Goal: Task Accomplishment & Management: Manage account settings

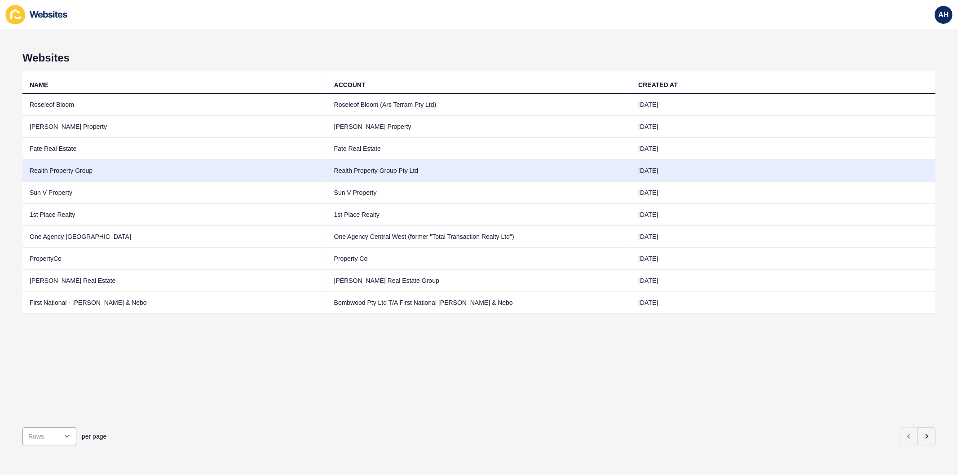
click at [394, 162] on td "Realth Property Group Pty Ltd" at bounding box center [479, 171] width 305 height 22
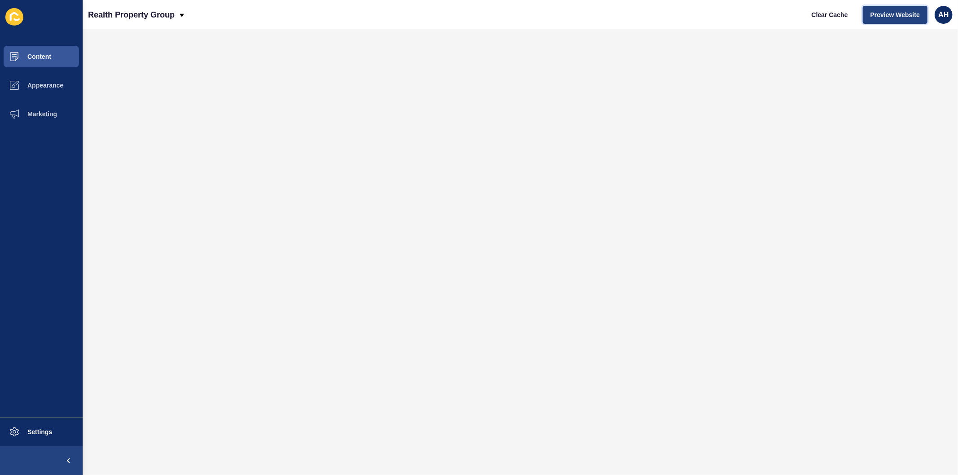
click at [902, 16] on span "Preview Website" at bounding box center [895, 14] width 49 height 9
click at [39, 93] on button "Appearance" at bounding box center [41, 85] width 83 height 29
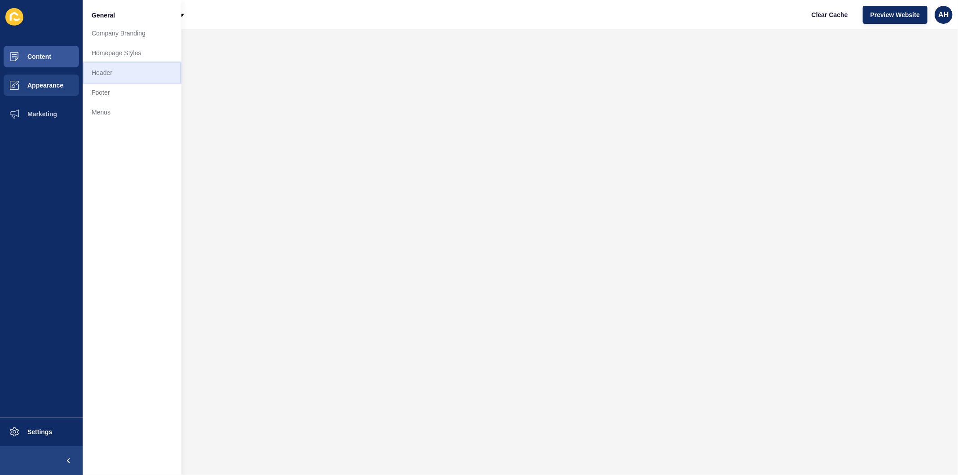
click at [107, 67] on link "Header" at bounding box center [132, 73] width 99 height 20
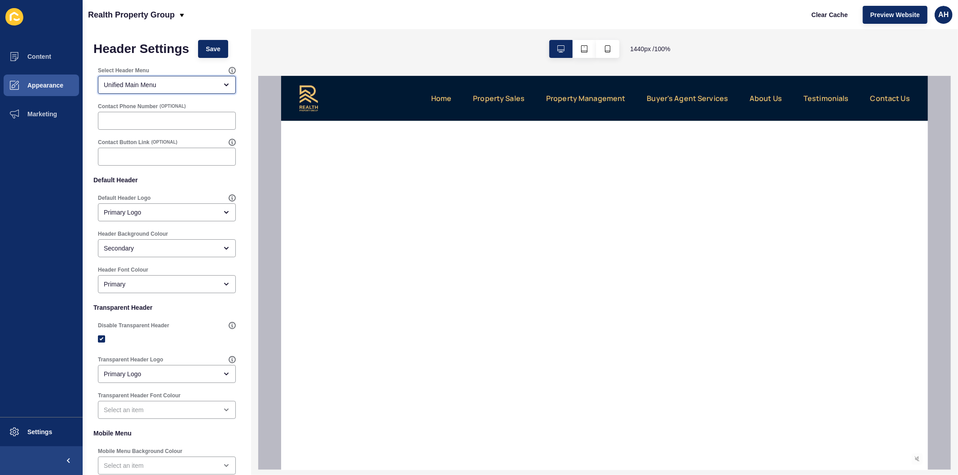
click at [183, 81] on div "Unified Main Menu" at bounding box center [161, 84] width 114 height 9
click at [214, 14] on div "Realth Property Group Clear Cache Preview Website AH" at bounding box center [521, 14] width 876 height 29
click at [40, 96] on button "Appearance" at bounding box center [41, 85] width 83 height 29
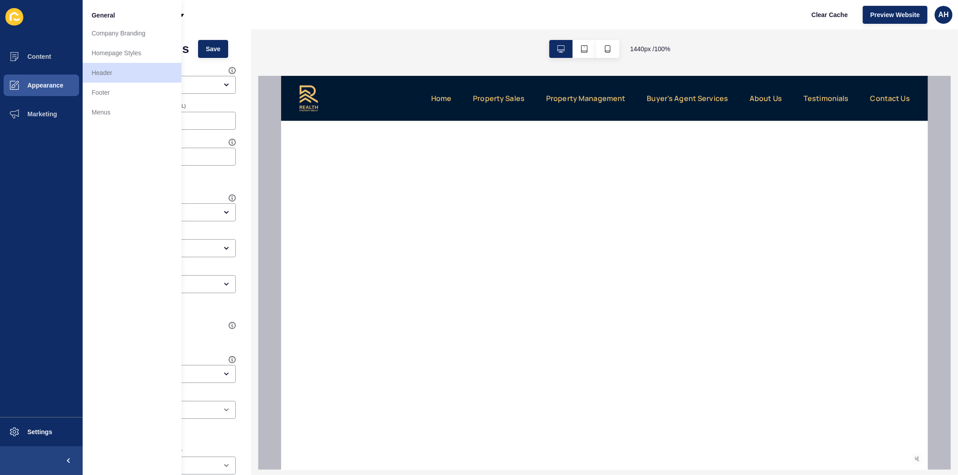
click at [217, 12] on div "Realth Property Group Clear Cache Preview Website AH" at bounding box center [521, 14] width 876 height 29
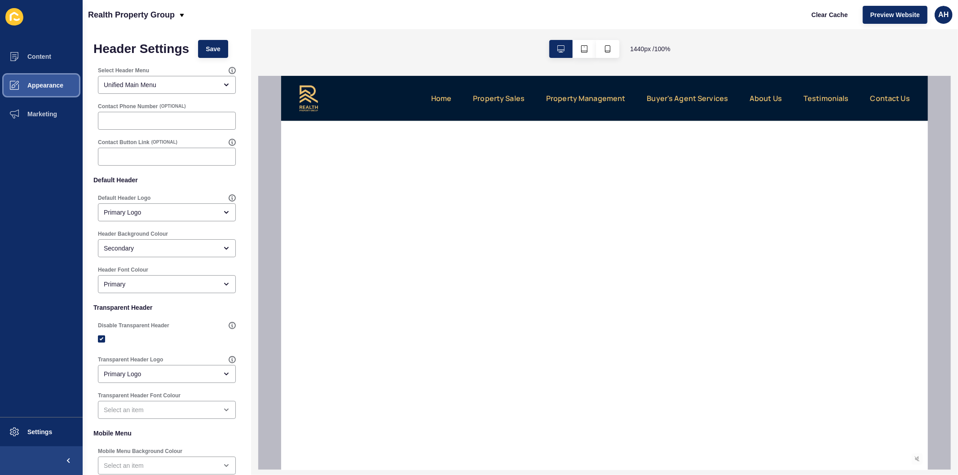
click at [45, 82] on span "Appearance" at bounding box center [31, 85] width 65 height 7
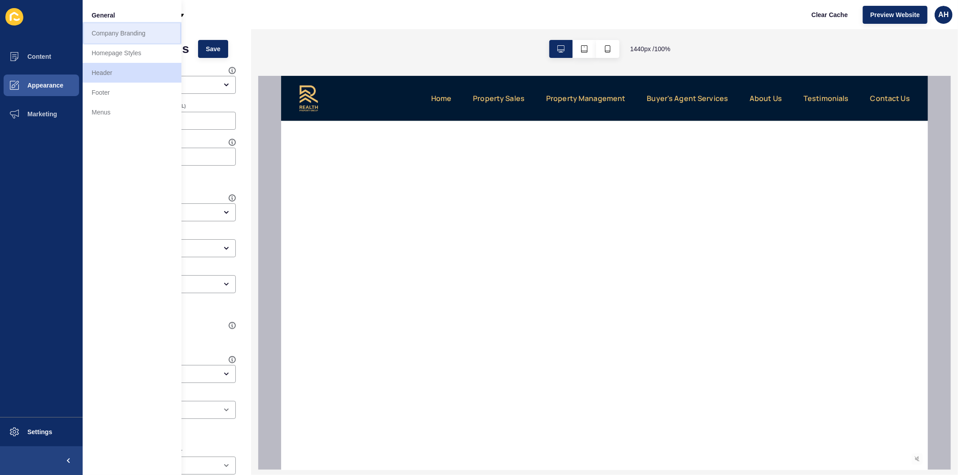
click at [112, 28] on link "Company Branding" at bounding box center [132, 33] width 99 height 20
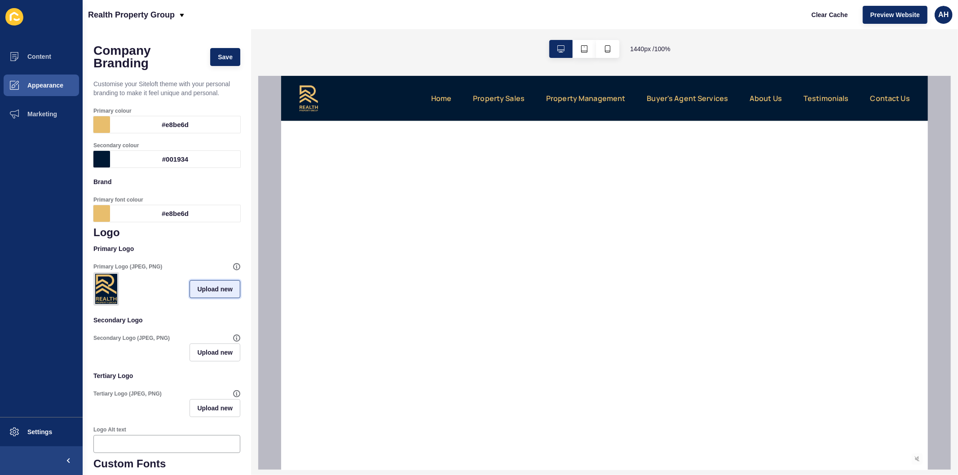
click at [208, 294] on span "Upload new" at bounding box center [214, 289] width 35 height 9
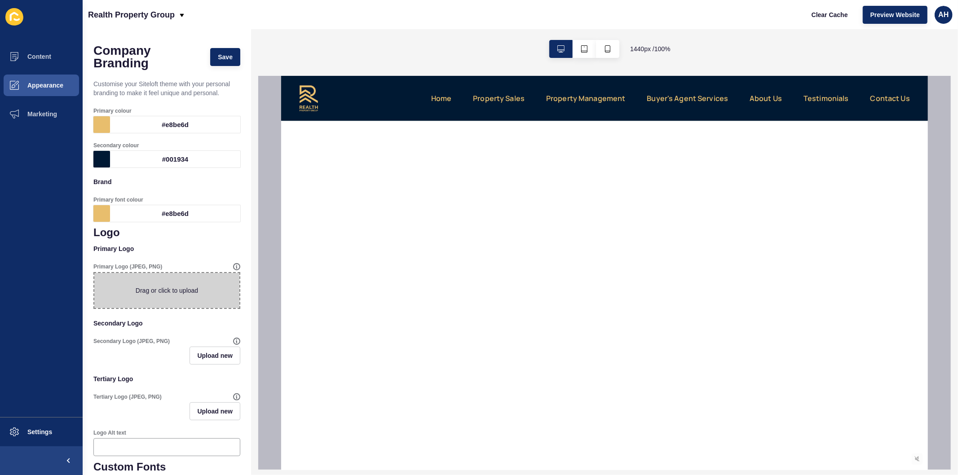
click at [169, 291] on span at bounding box center [166, 290] width 145 height 35
click at [94, 273] on input "Drag or click to upload" at bounding box center [94, 273] width 0 height 0
type input "C:\fakepath\Realth Logo Navy V1 - Horizontal.png"
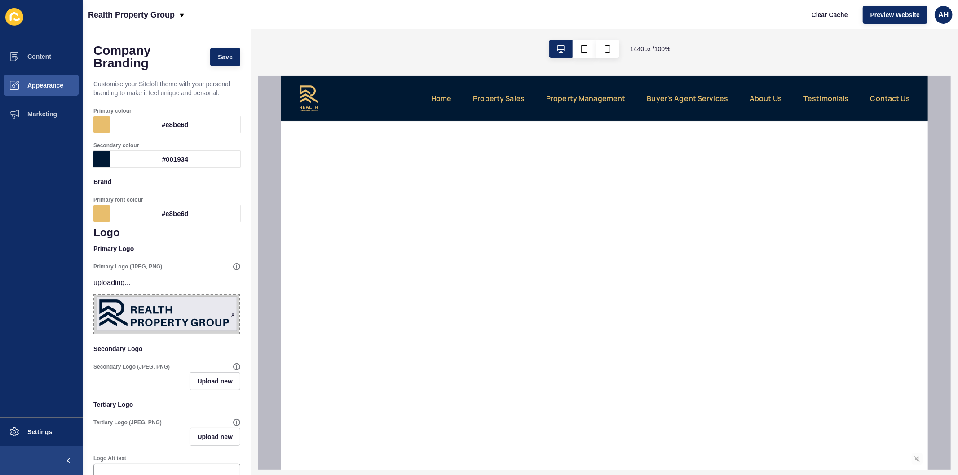
click at [153, 217] on div "#e8be6d" at bounding box center [175, 213] width 130 height 17
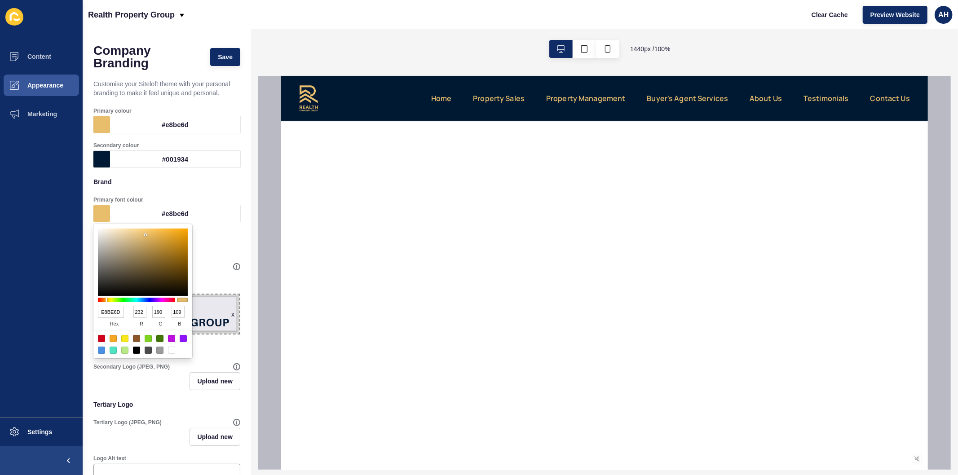
click at [110, 311] on input "E8BE6D" at bounding box center [111, 312] width 26 height 12
click at [181, 158] on div "#001934" at bounding box center [175, 159] width 130 height 17
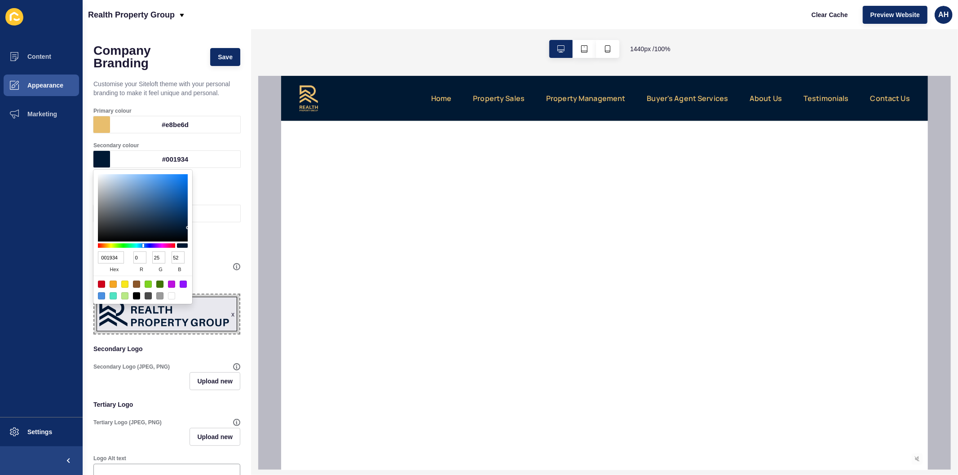
click at [105, 255] on input "001934" at bounding box center [111, 258] width 26 height 12
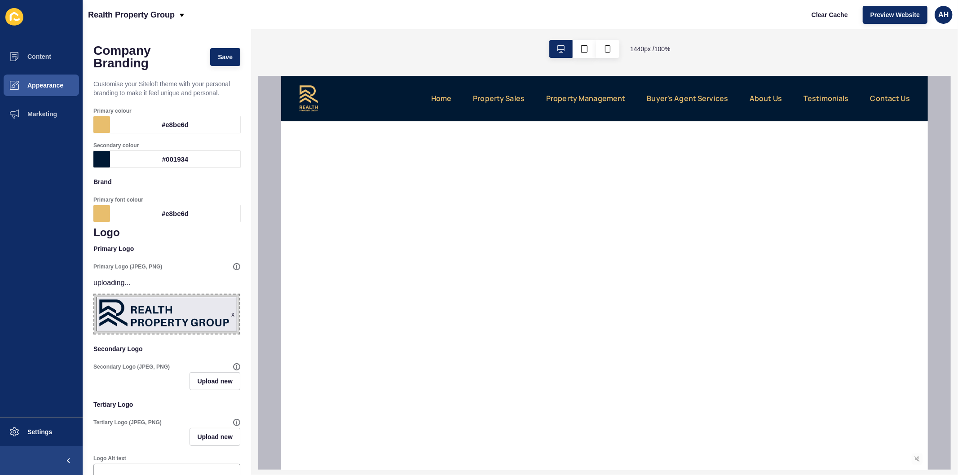
click at [48, 262] on ul "Content Appearance Marketing" at bounding box center [41, 229] width 83 height 375
click at [160, 217] on div "#e8be6d" at bounding box center [175, 213] width 130 height 17
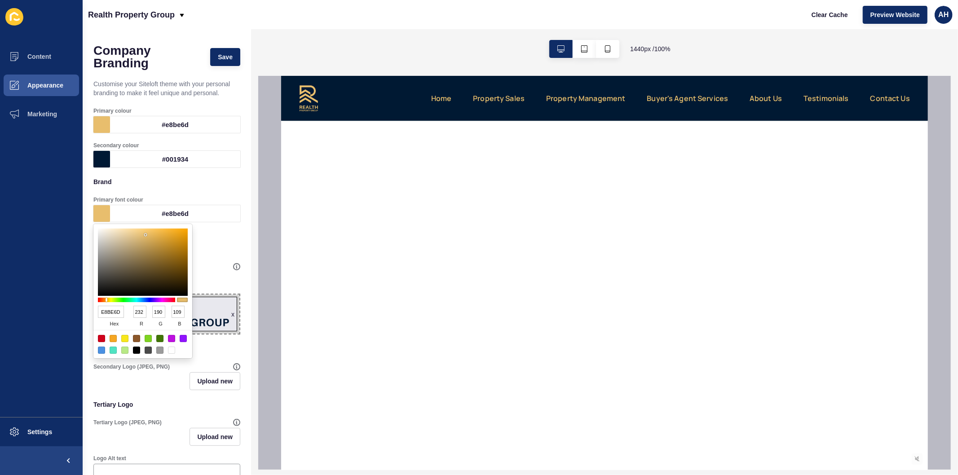
click at [110, 309] on input "E8BE6D" at bounding box center [111, 312] width 26 height 12
paste input "001934"
type input "001934"
type input "0"
type input "25"
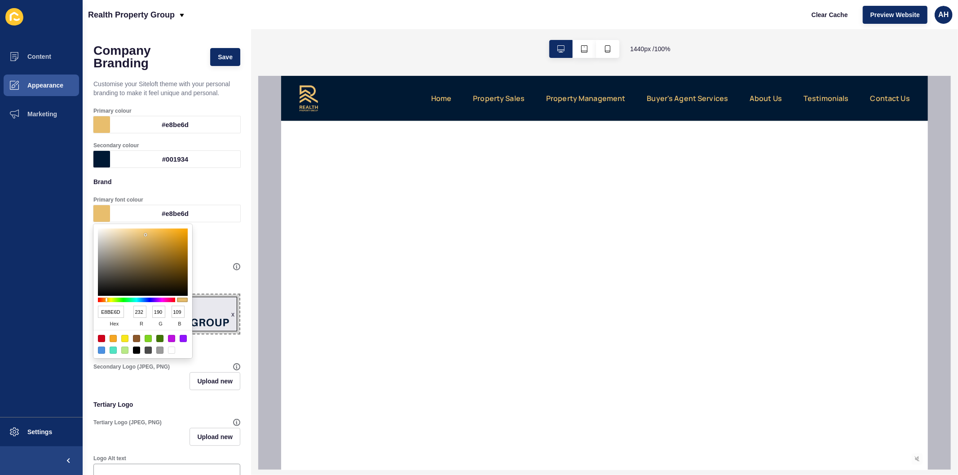
type input "52"
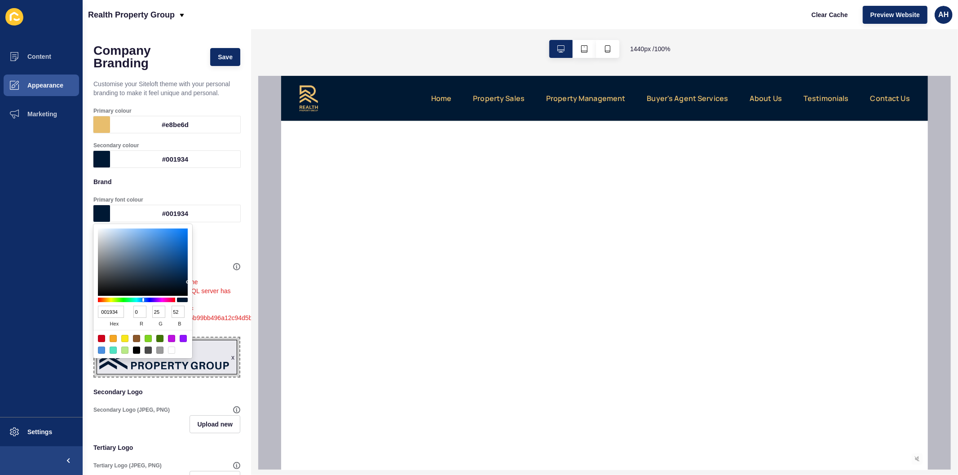
click at [73, 304] on ul "Content Appearance Marketing" at bounding box center [41, 229] width 83 height 375
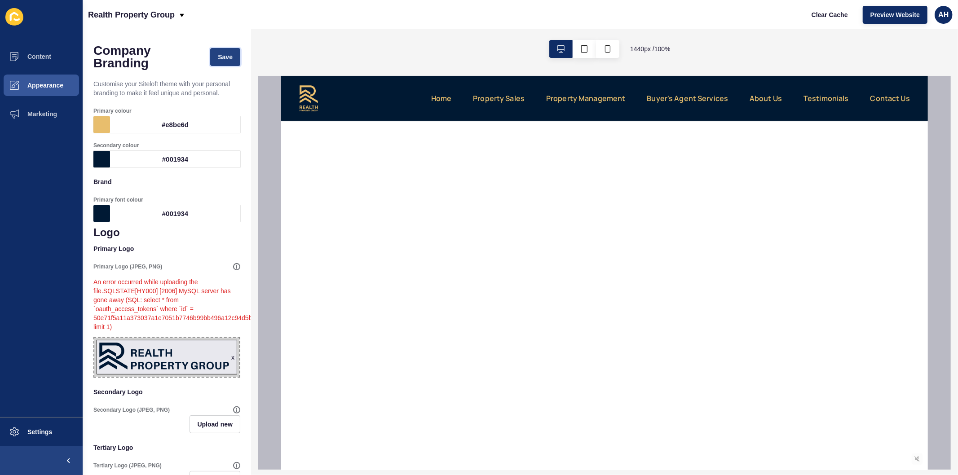
click at [222, 57] on span "Save" at bounding box center [225, 57] width 15 height 9
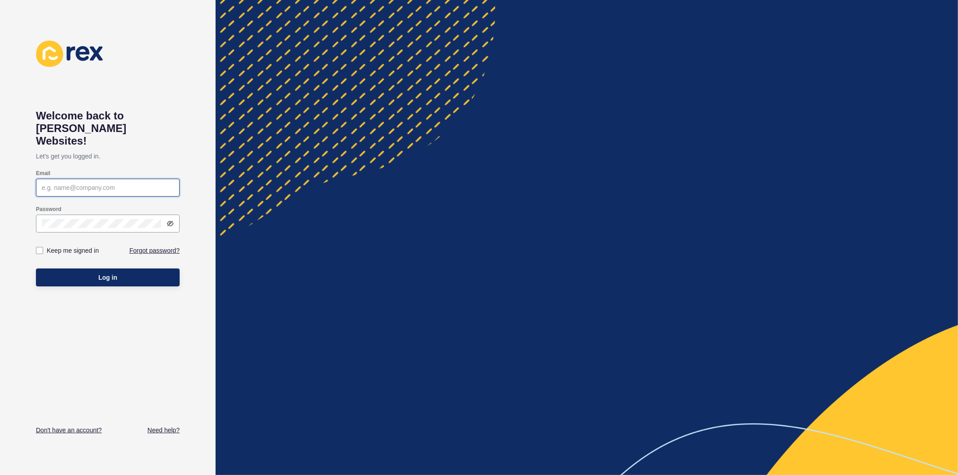
type input "ashley.hilario@rexsoftware.com.au"
click at [41, 247] on label at bounding box center [39, 250] width 7 height 7
click at [41, 248] on input "Keep me signed in" at bounding box center [41, 251] width 6 height 6
checkbox input "true"
click at [87, 269] on button "Log in" at bounding box center [108, 278] width 144 height 18
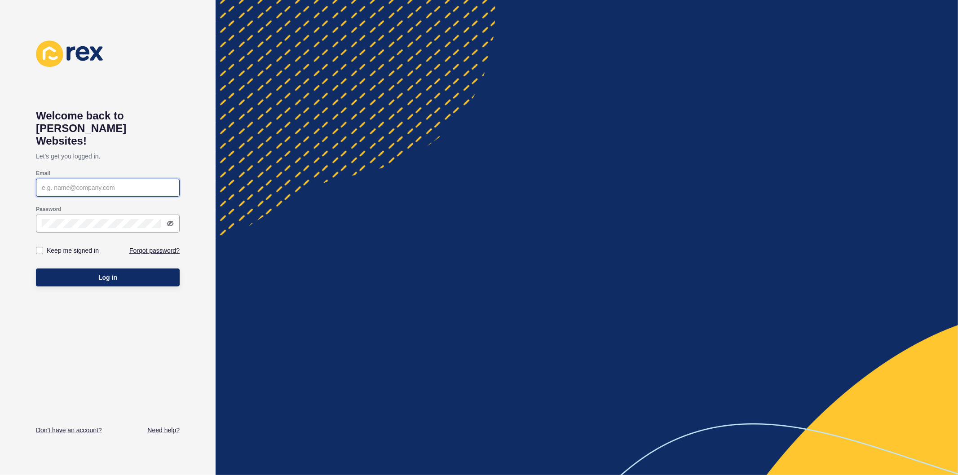
type input "[PERSON_NAME][EMAIL_ADDRESS][PERSON_NAME][DOMAIN_NAME]"
click at [36, 247] on label at bounding box center [39, 250] width 7 height 7
click at [38, 248] on input "Keep me signed in" at bounding box center [41, 251] width 6 height 6
checkbox input "true"
click at [115, 273] on span "Log in" at bounding box center [107, 277] width 19 height 9
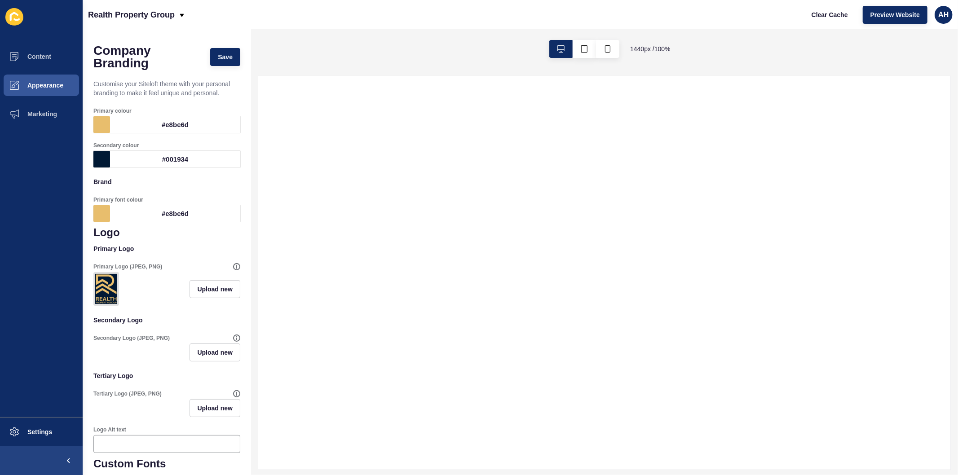
click at [173, 212] on div "#e8be6d" at bounding box center [175, 213] width 130 height 17
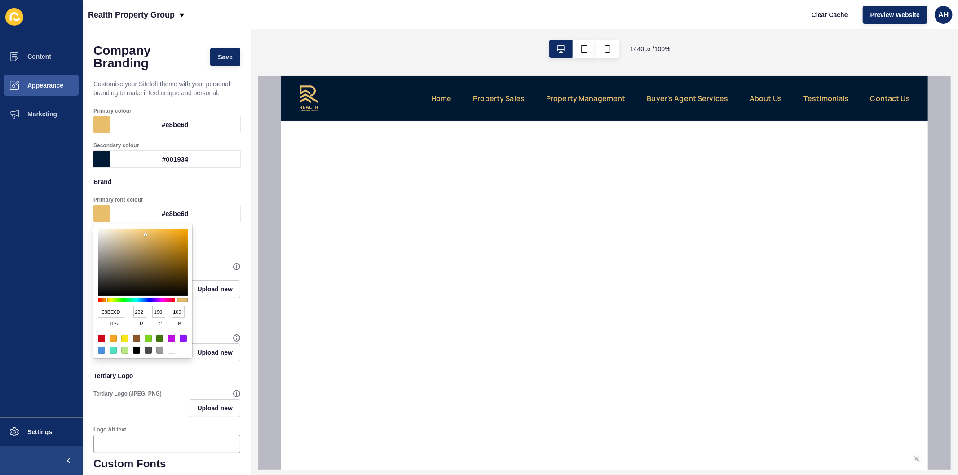
click at [110, 310] on input "E8BE6D" at bounding box center [111, 312] width 26 height 12
paste input "001934"
type input "001934"
type input "0"
type input "25"
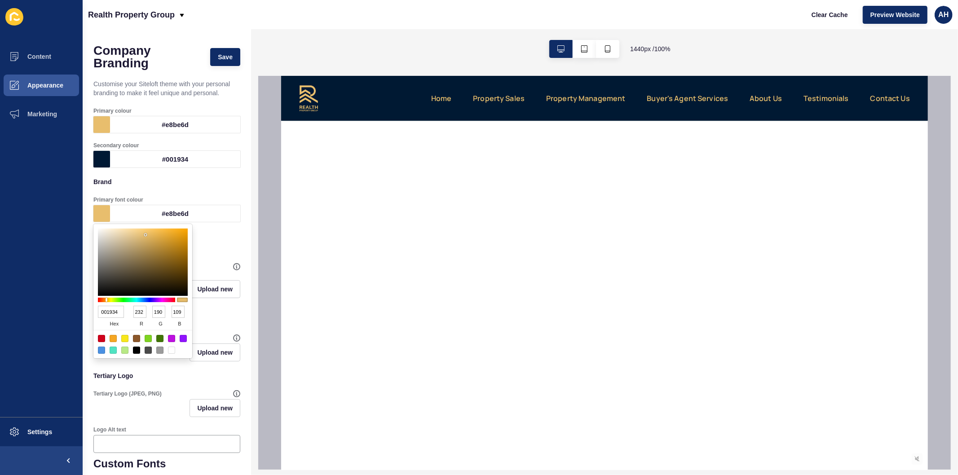
type input "52"
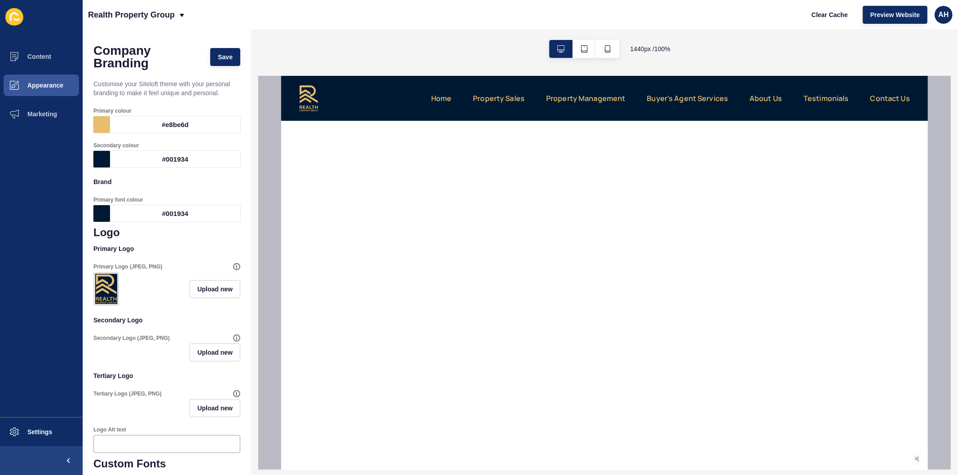
click at [27, 373] on ul "Content Appearance Marketing" at bounding box center [41, 229] width 83 height 375
click at [213, 290] on span "Upload new" at bounding box center [214, 289] width 35 height 9
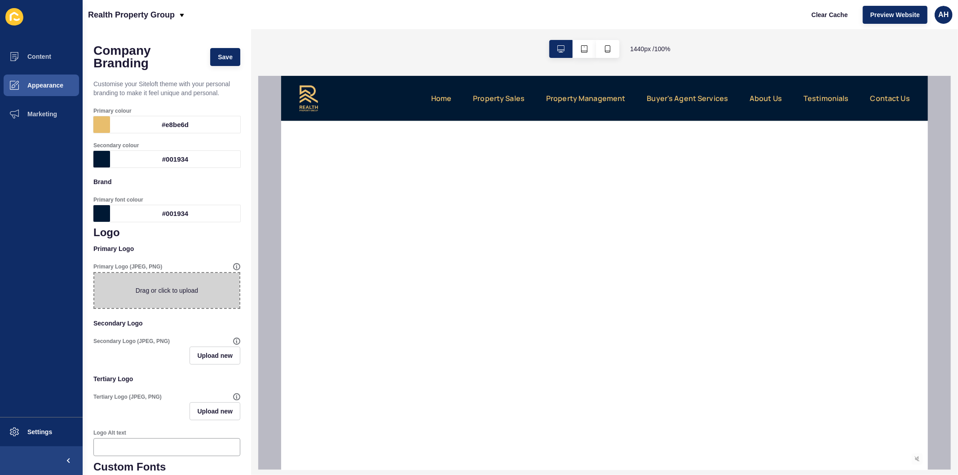
click at [153, 295] on span at bounding box center [166, 290] width 145 height 35
click at [94, 273] on input "Drag or click to upload" at bounding box center [94, 273] width 0 height 0
type input "C:\fakepath\Realth Logo Navy V1 - Horizontal.png"
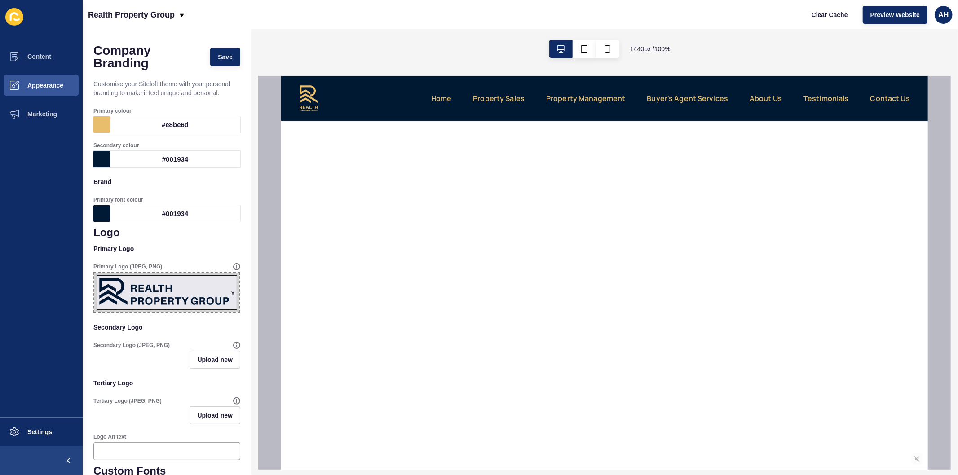
click at [162, 126] on div "#e8be6d" at bounding box center [175, 124] width 130 height 17
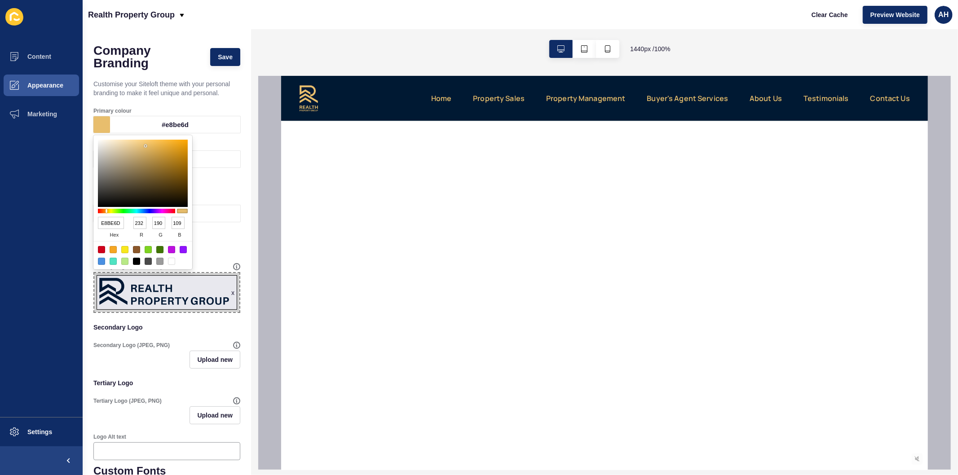
click at [115, 222] on input "E8BE6D" at bounding box center [111, 223] width 26 height 12
click at [219, 190] on p "Brand" at bounding box center [166, 182] width 147 height 20
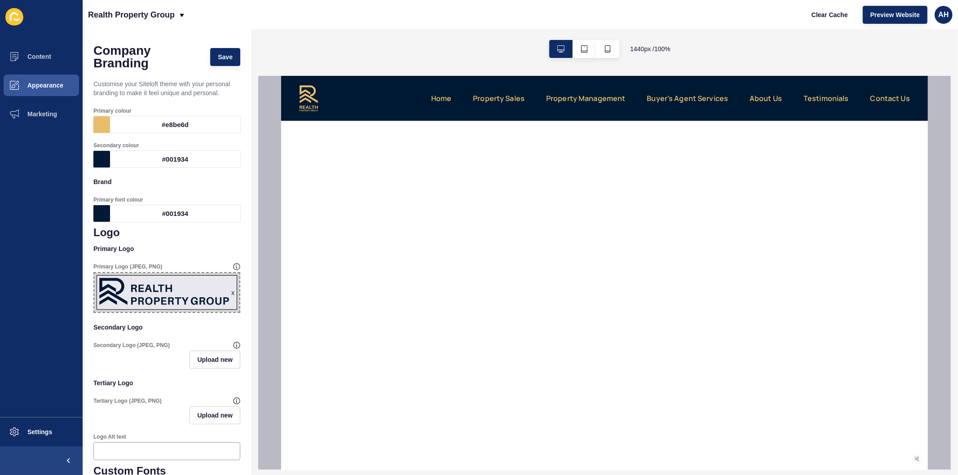
click at [134, 160] on div "#001934" at bounding box center [175, 159] width 130 height 17
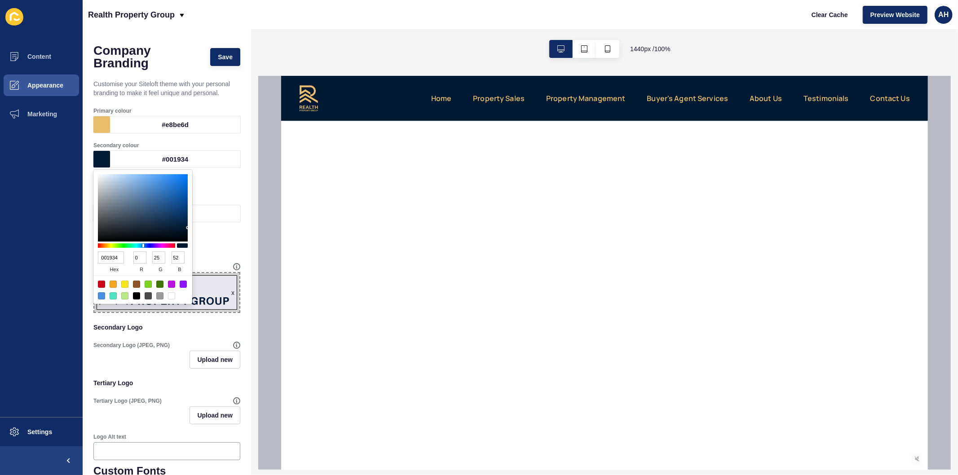
click at [106, 254] on input "001934" at bounding box center [111, 258] width 26 height 12
paste input "E8BE6D"
type input "E8BE6D"
type input "232"
type input "190"
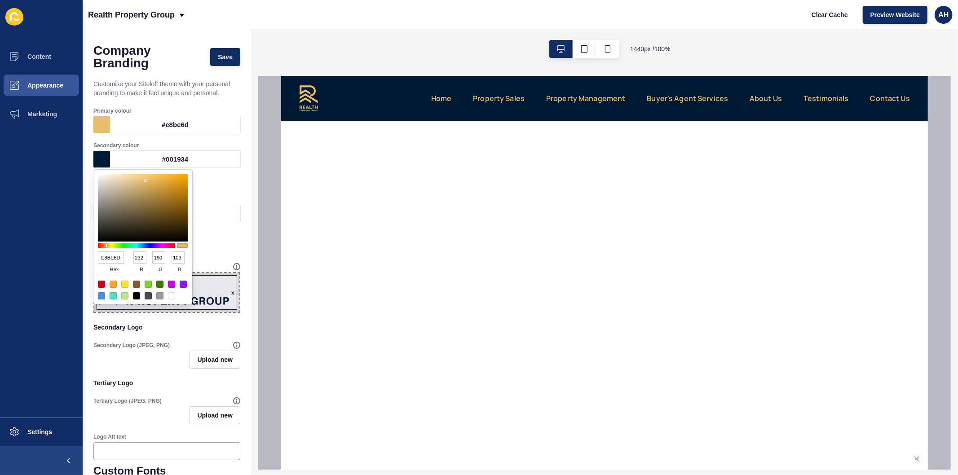
type input "109"
click at [217, 181] on p "Brand" at bounding box center [166, 182] width 147 height 20
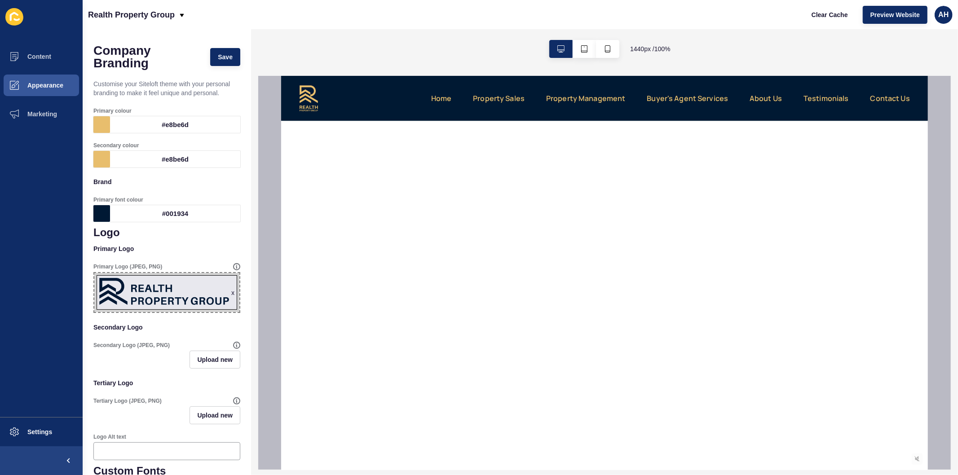
click at [164, 208] on div "#001934" at bounding box center [175, 213] width 130 height 17
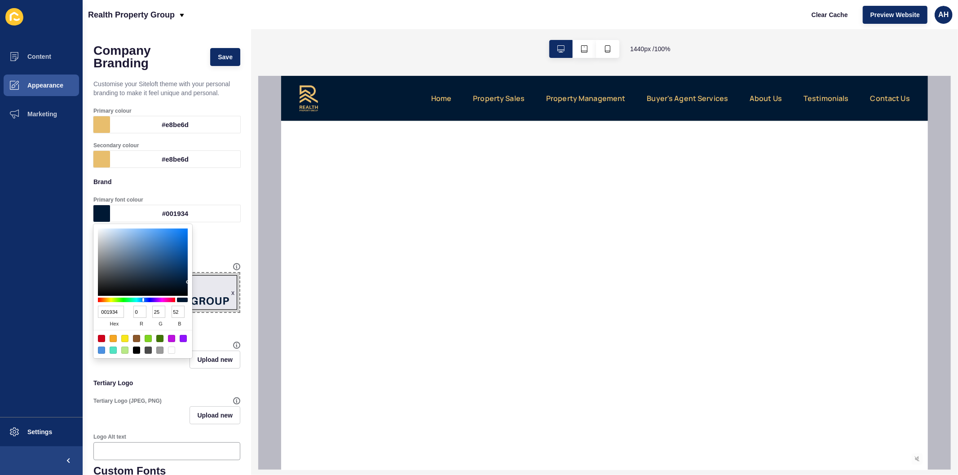
click at [104, 313] on input "001934" at bounding box center [111, 312] width 26 height 12
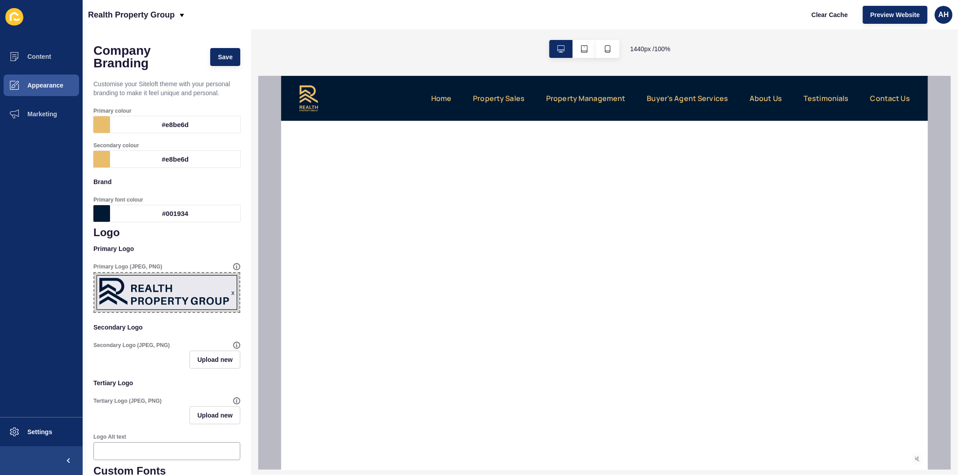
click at [224, 236] on h1 "Logo" at bounding box center [166, 232] width 147 height 13
click at [180, 120] on div "#e8be6d" at bounding box center [175, 124] width 130 height 17
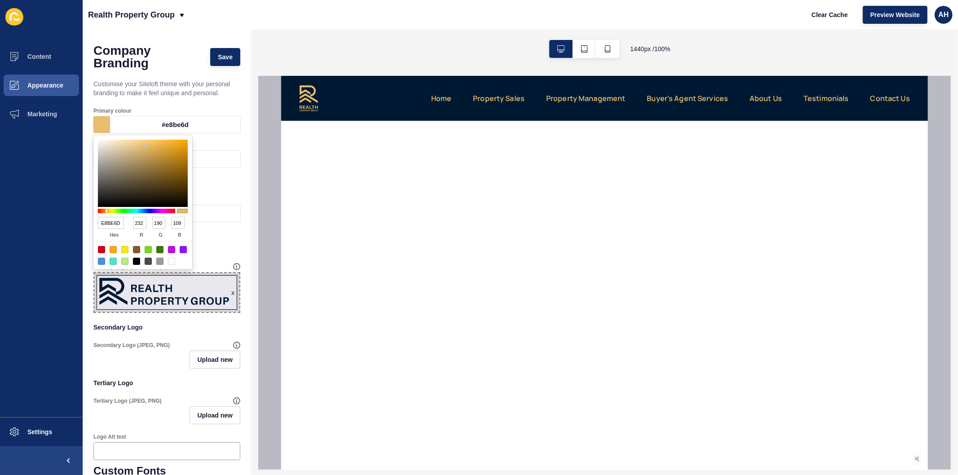
click at [116, 223] on input "E8BE6D" at bounding box center [111, 223] width 26 height 12
paste input "001934"
type input "001934"
type input "0"
type input "25"
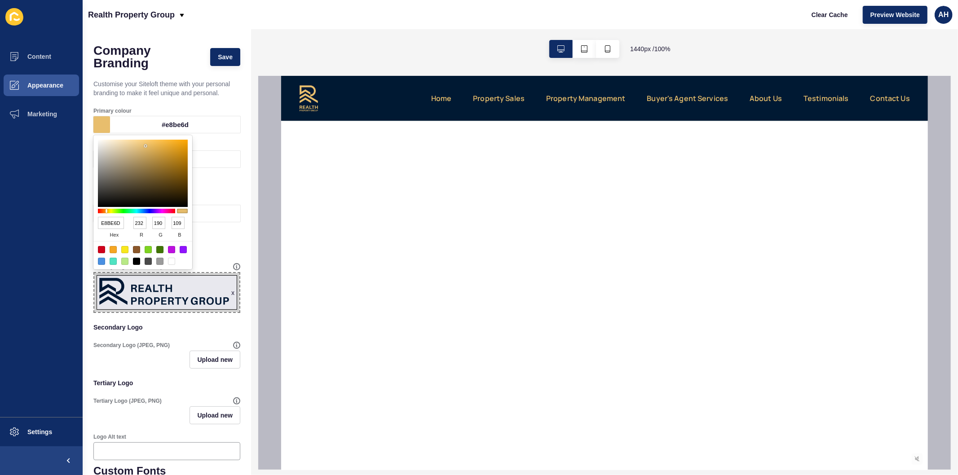
type input "52"
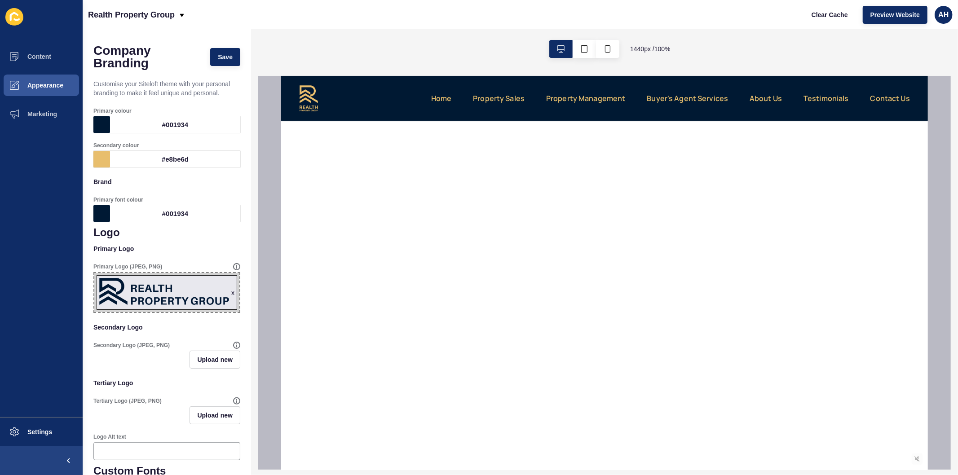
click at [211, 239] on p "Primary Logo" at bounding box center [166, 249] width 147 height 20
click at [231, 291] on div "x" at bounding box center [232, 292] width 3 height 9
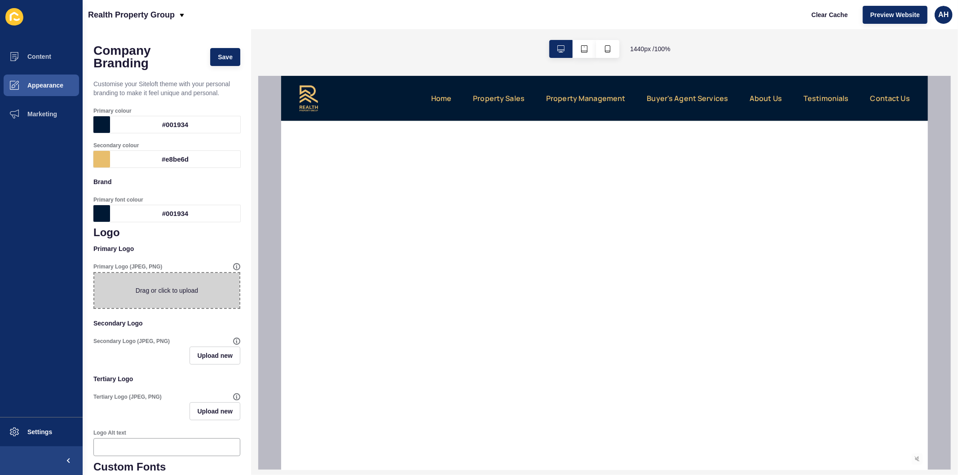
click at [142, 285] on span at bounding box center [166, 290] width 145 height 35
click at [94, 273] on input "Drag or click to upload" at bounding box center [94, 273] width 0 height 0
type input "C:\fakepath\Realth Logo Navy V1 - Stacked.png"
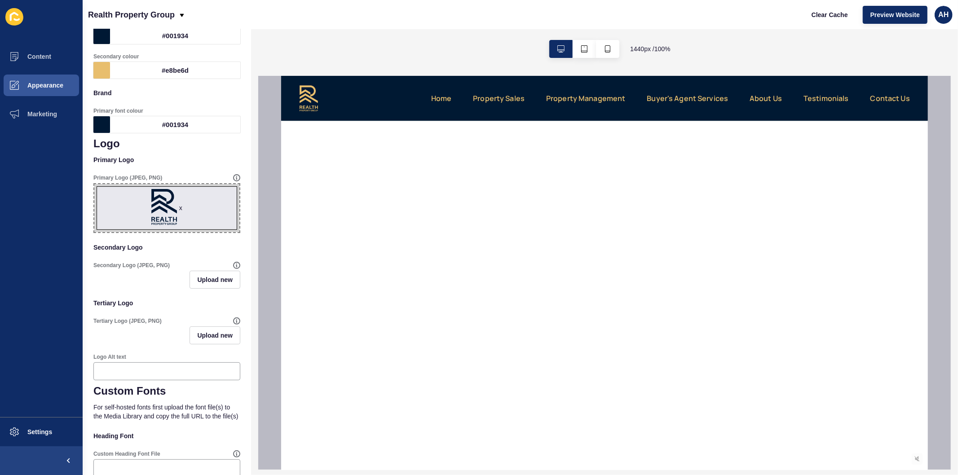
scroll to position [100, 0]
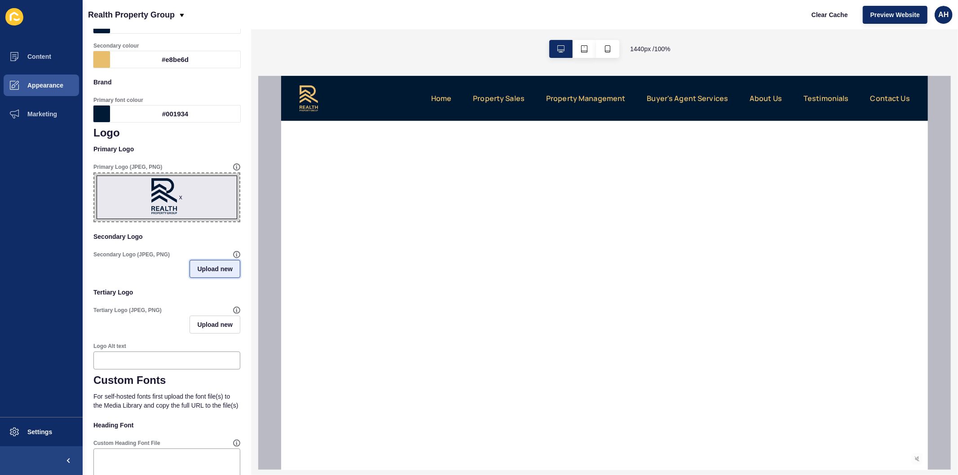
click at [197, 266] on span "Upload new" at bounding box center [214, 269] width 35 height 9
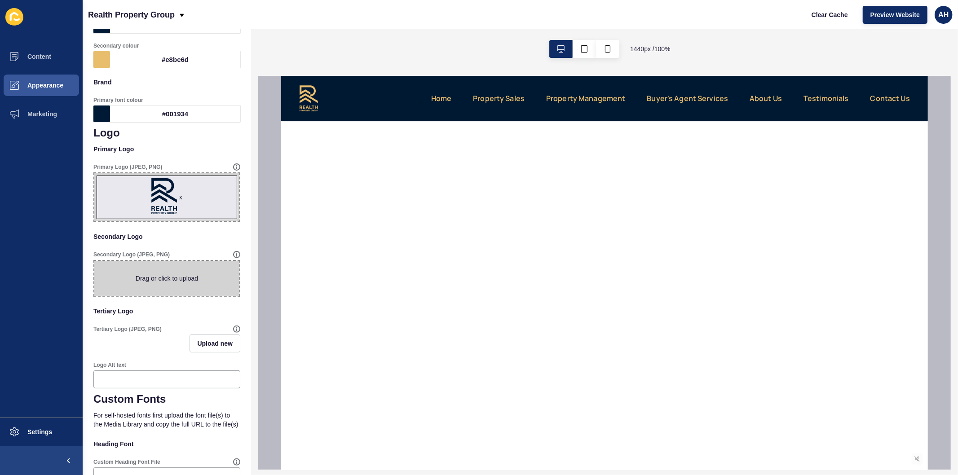
click at [146, 274] on span at bounding box center [166, 278] width 145 height 35
click at [94, 261] on input "Drag or click to upload" at bounding box center [94, 261] width 0 height 0
type input "C:\fakepath\Realth Logo Gold V1 - Stacked.png"
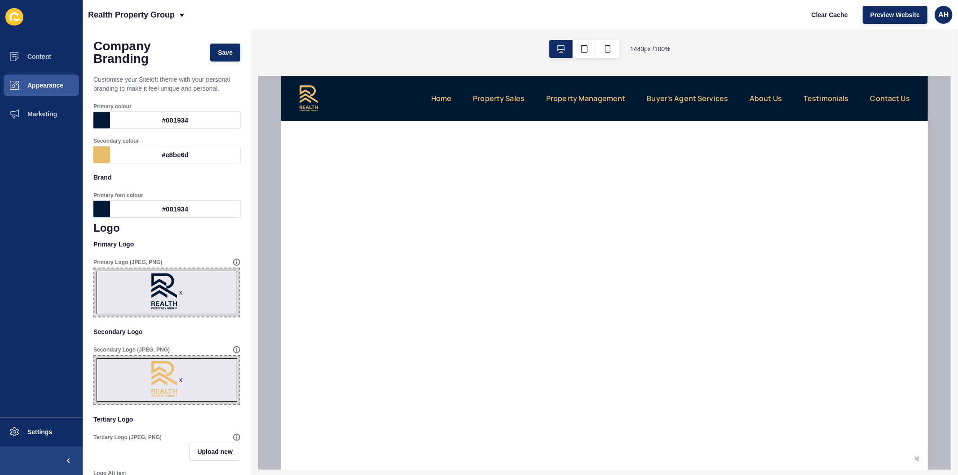
scroll to position [0, 0]
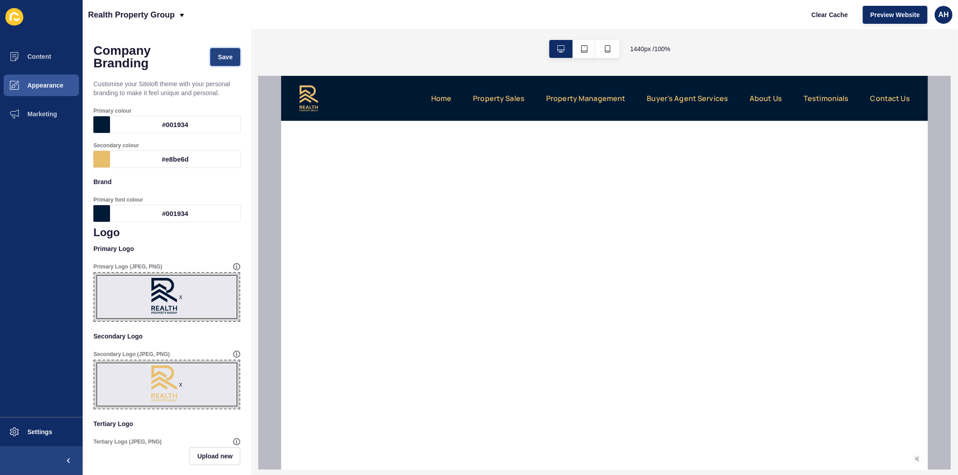
click at [219, 54] on span "Save" at bounding box center [225, 57] width 15 height 9
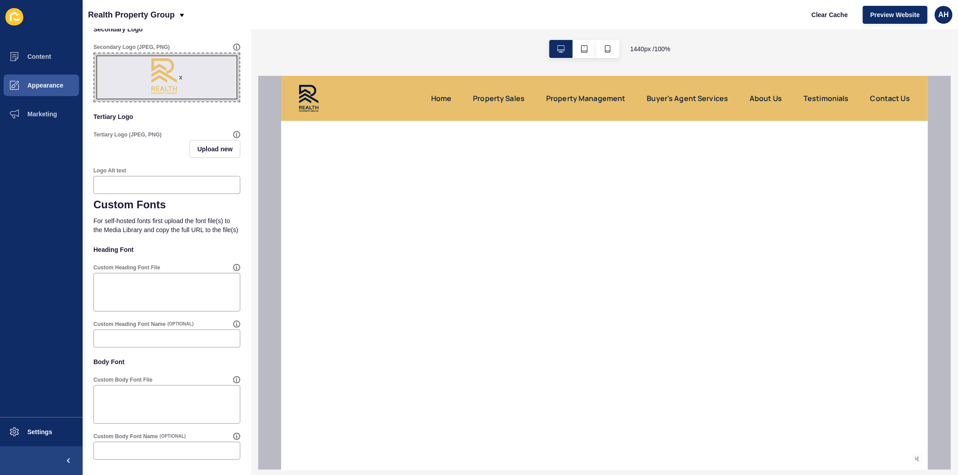
scroll to position [65, 0]
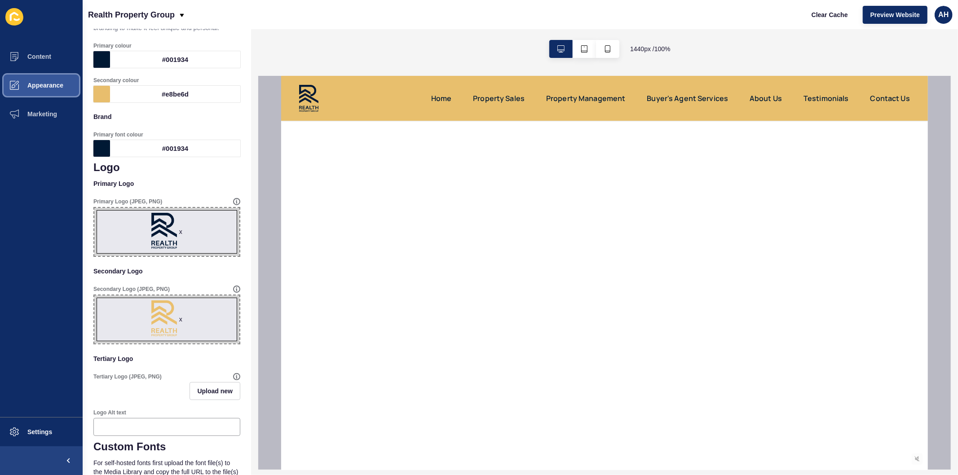
click at [42, 84] on span "Appearance" at bounding box center [31, 85] width 65 height 7
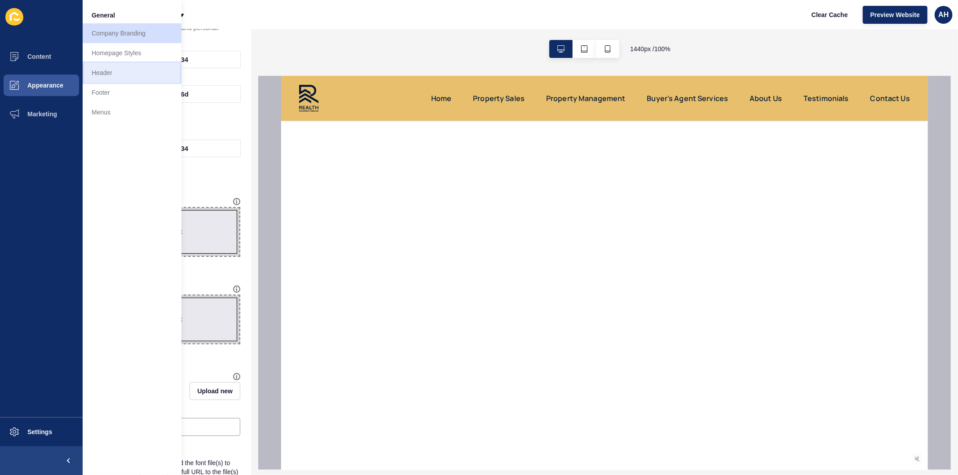
click at [120, 81] on link "Header" at bounding box center [132, 73] width 99 height 20
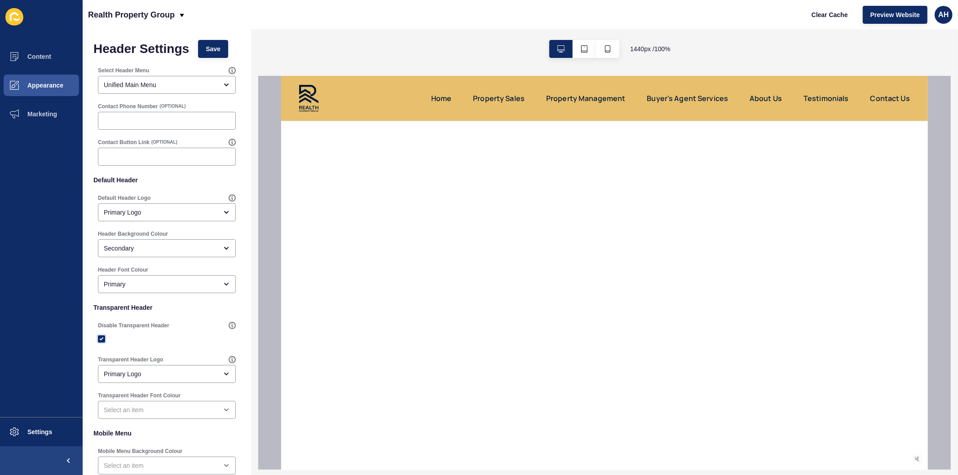
click at [102, 339] on label at bounding box center [101, 339] width 7 height 7
click at [102, 339] on input "Disable Transparent Header" at bounding box center [103, 340] width 6 height 6
checkbox input "false"
click at [210, 46] on span "Save" at bounding box center [213, 48] width 15 height 9
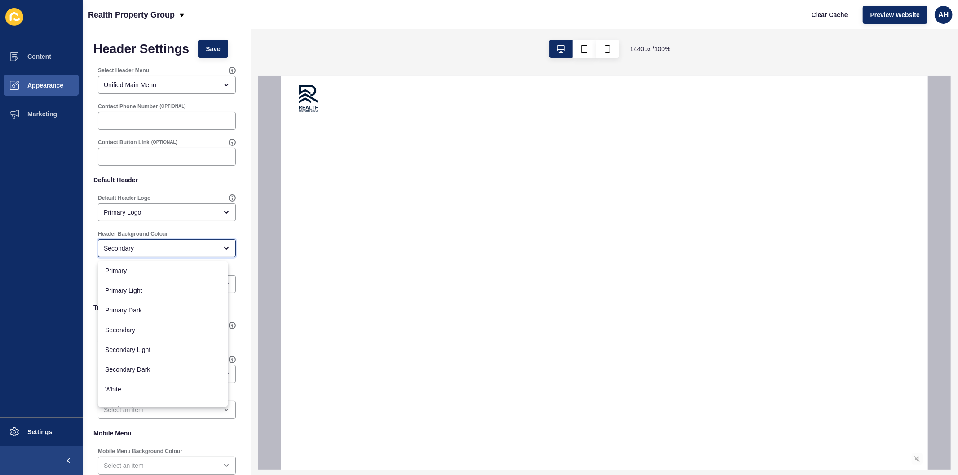
click at [172, 251] on div "Secondary" at bounding box center [161, 248] width 114 height 9
click at [164, 275] on span "Primary" at bounding box center [163, 270] width 116 height 9
type input "Primary"
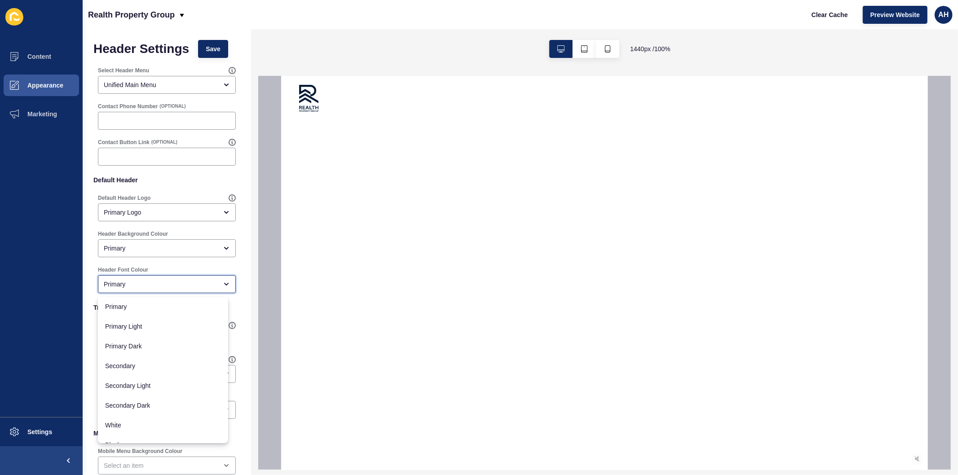
click at [160, 290] on div "Primary" at bounding box center [167, 284] width 138 height 18
click at [149, 365] on span "Secondary" at bounding box center [163, 366] width 116 height 9
type input "Secondary"
click at [211, 50] on span "Save" at bounding box center [213, 48] width 15 height 9
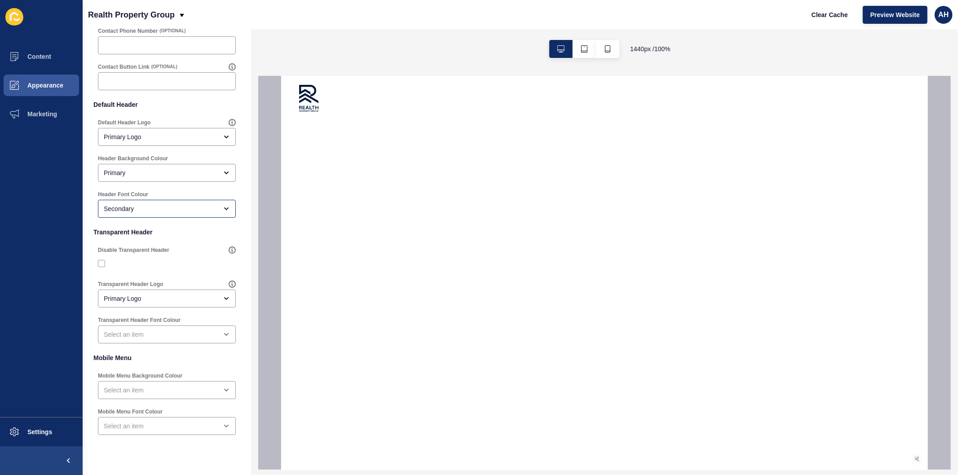
scroll to position [95, 0]
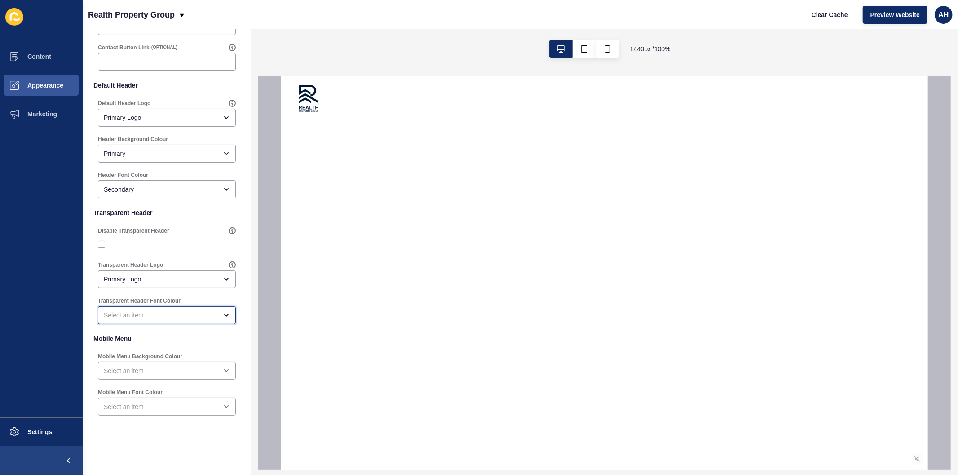
click at [159, 315] on div "open menu" at bounding box center [161, 315] width 114 height 9
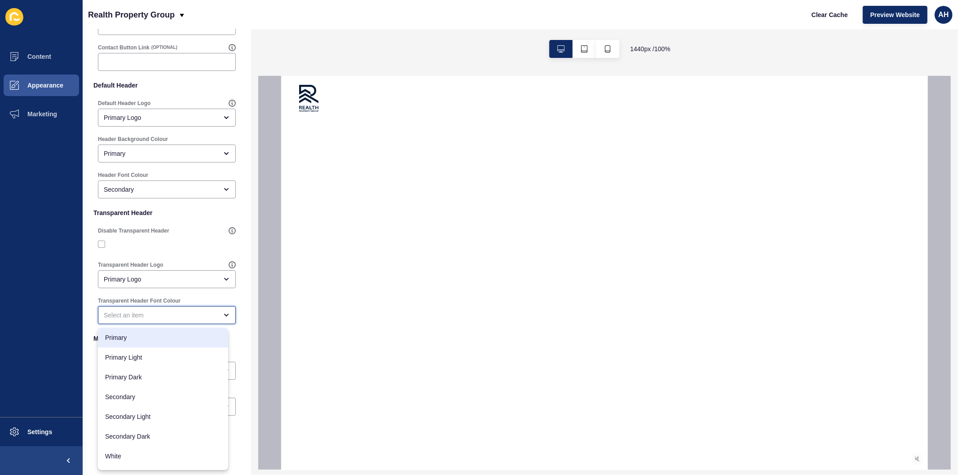
click at [169, 333] on span "Primary" at bounding box center [163, 337] width 116 height 9
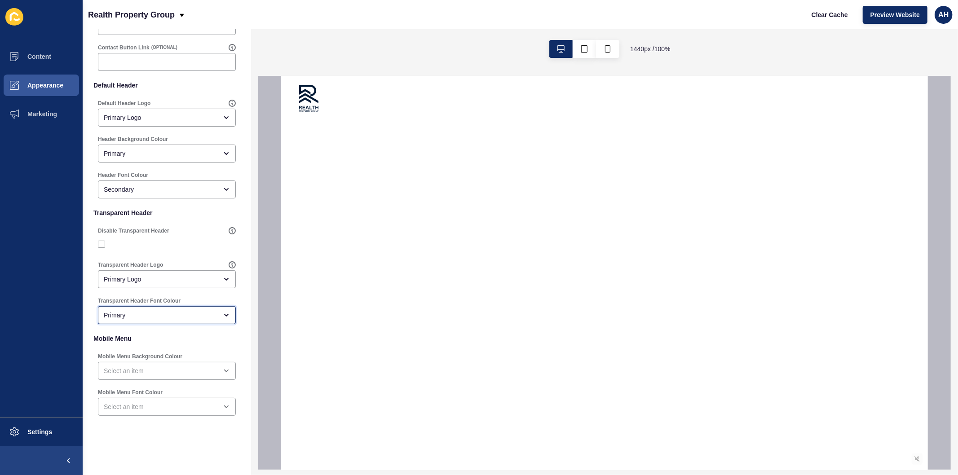
click at [144, 315] on div "Primary" at bounding box center [161, 315] width 114 height 9
click at [146, 395] on span "Secondary" at bounding box center [163, 397] width 116 height 9
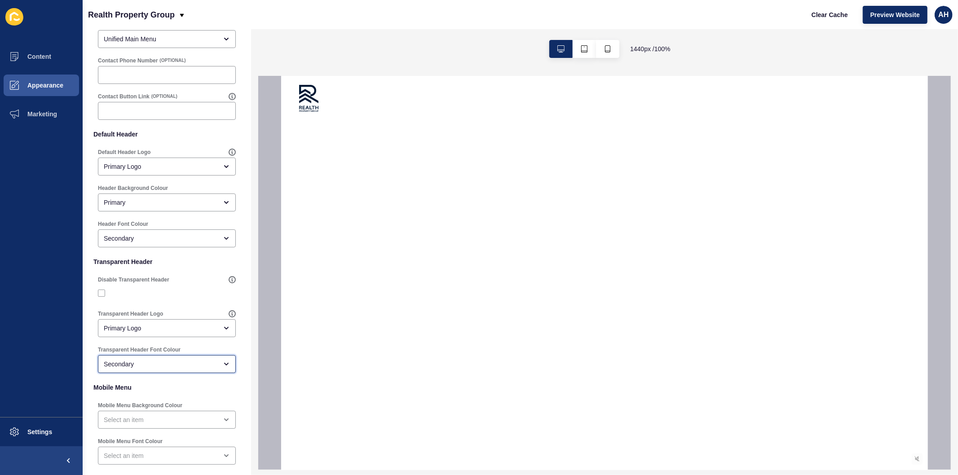
scroll to position [0, 0]
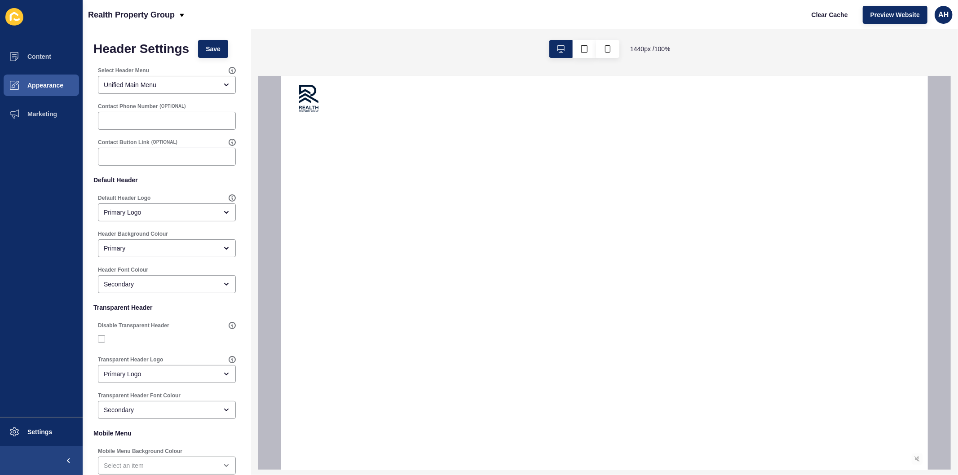
click at [216, 38] on div "Header Settings Save Select Header Menu Unified Main Menu Contact Phone Number …" at bounding box center [167, 300] width 169 height 542
click at [216, 47] on span "Save" at bounding box center [213, 48] width 15 height 9
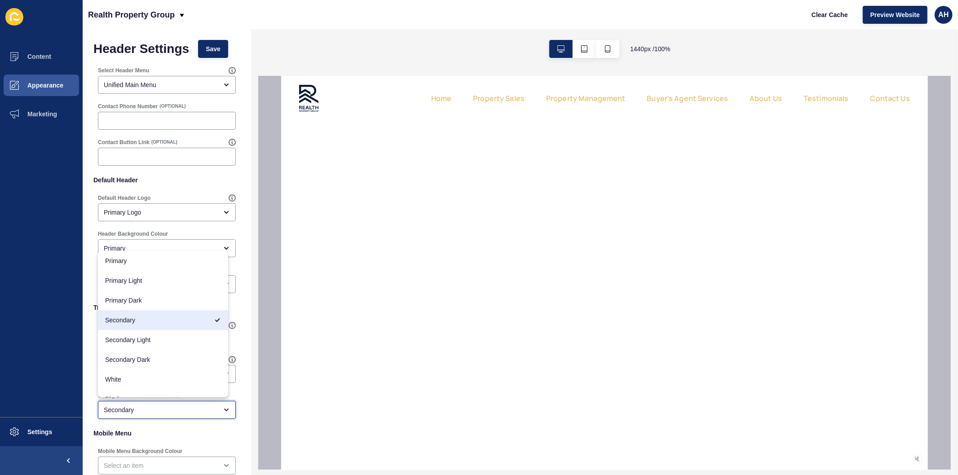
click at [127, 404] on div "Secondary" at bounding box center [167, 410] width 138 height 18
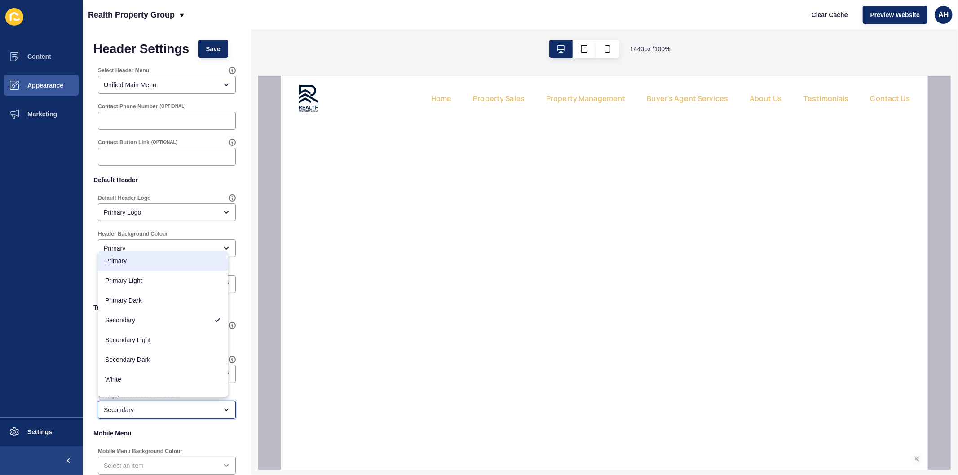
click at [138, 257] on span "Primary" at bounding box center [163, 261] width 116 height 9
type input "Primary"
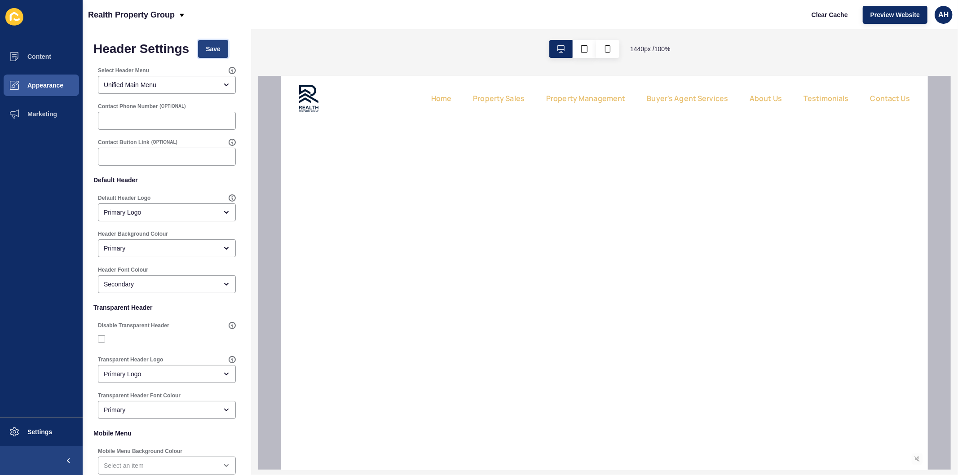
click at [209, 51] on span "Save" at bounding box center [213, 48] width 15 height 9
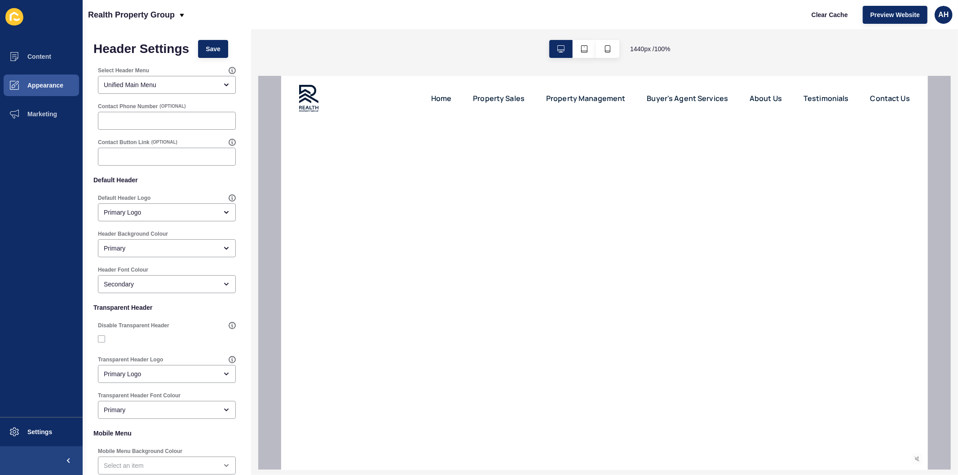
scroll to position [95, 0]
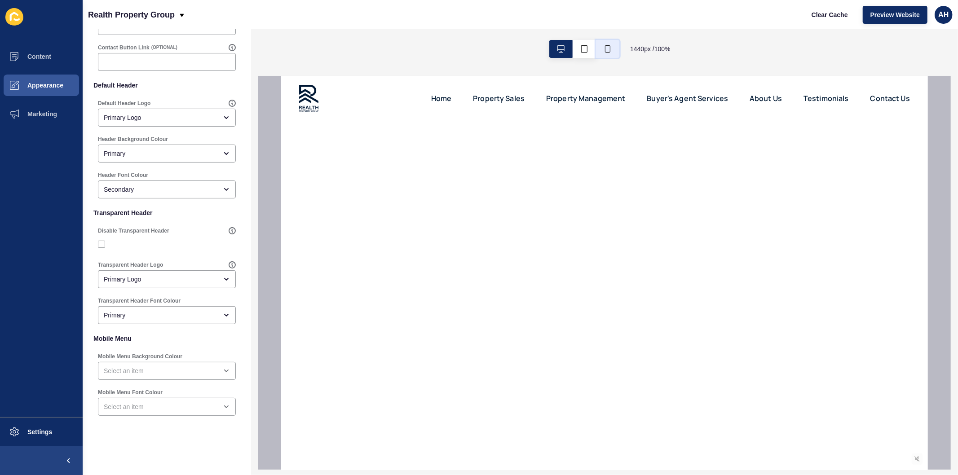
click at [607, 46] on icon "button" at bounding box center [607, 48] width 7 height 7
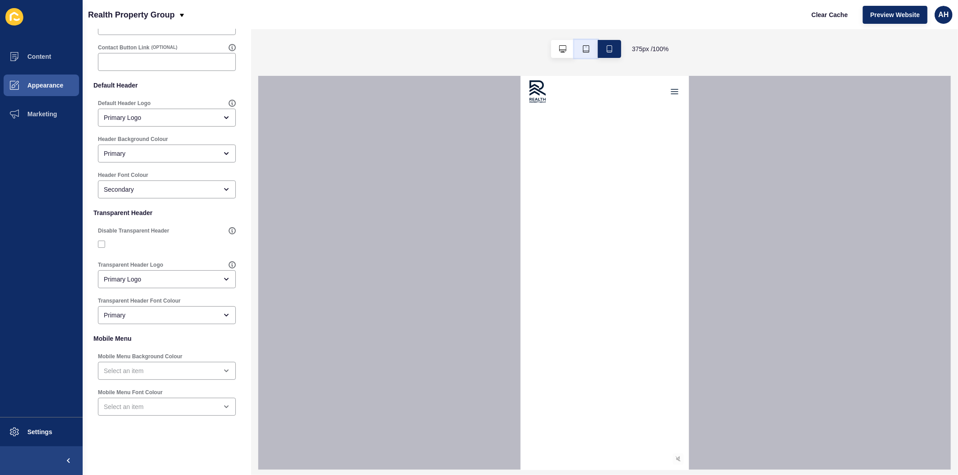
click at [589, 47] on icon "button" at bounding box center [586, 48] width 7 height 7
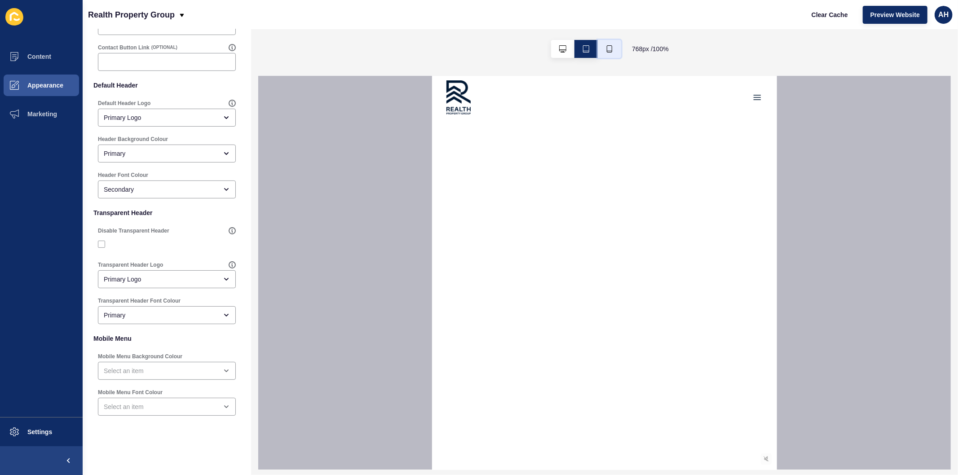
click at [612, 49] on button "button" at bounding box center [609, 49] width 23 height 18
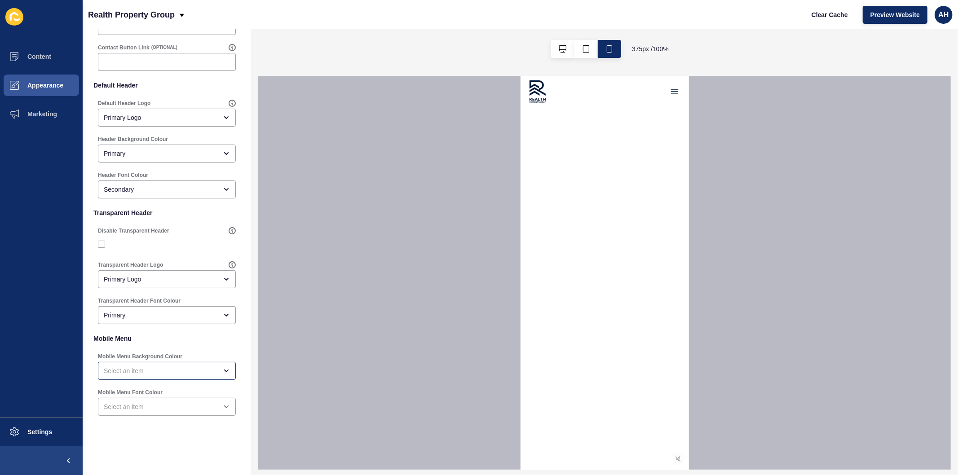
scroll to position [0, 0]
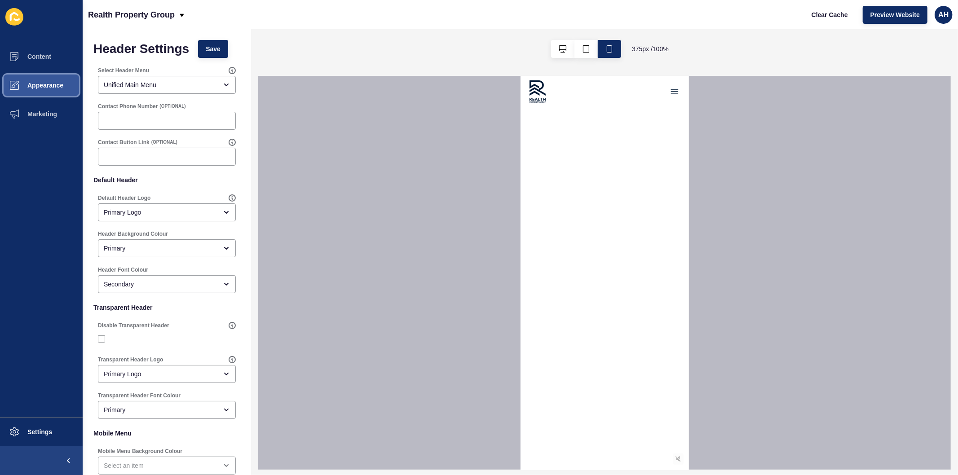
click at [31, 84] on span "Appearance" at bounding box center [31, 85] width 65 height 7
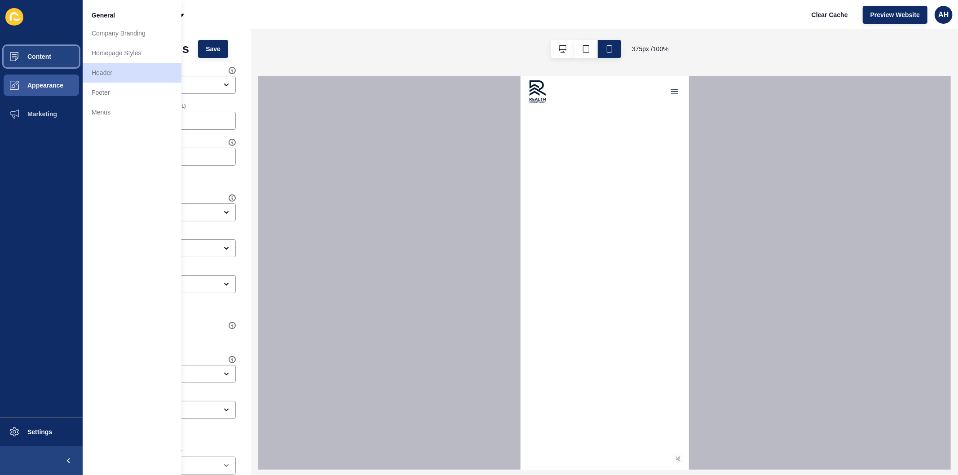
click at [45, 55] on span "Content" at bounding box center [25, 56] width 53 height 7
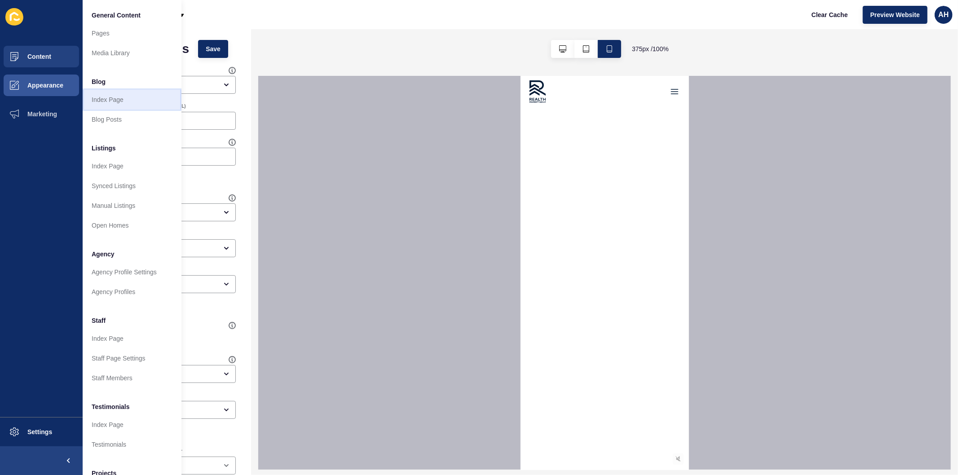
click at [108, 104] on link "Index Page" at bounding box center [132, 100] width 99 height 20
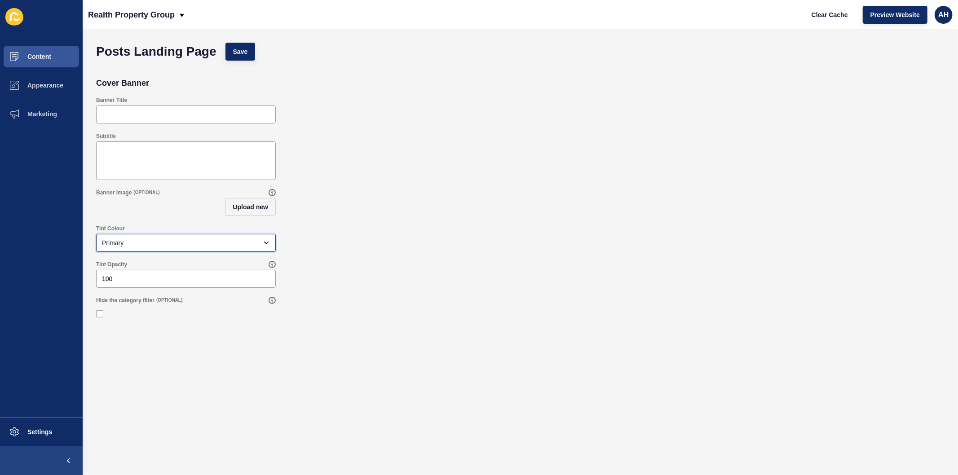
click at [188, 246] on div "Primary" at bounding box center [179, 243] width 155 height 9
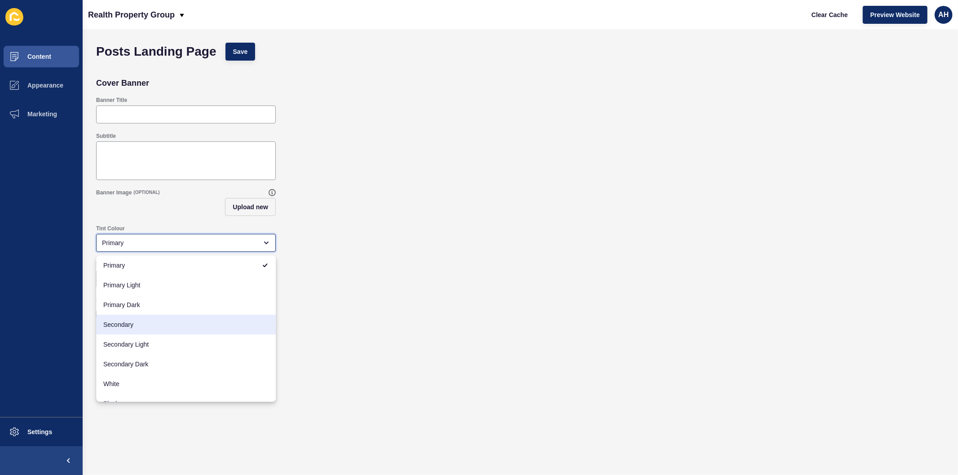
click at [157, 325] on span "Secondary" at bounding box center [185, 324] width 165 height 9
type input "Secondary"
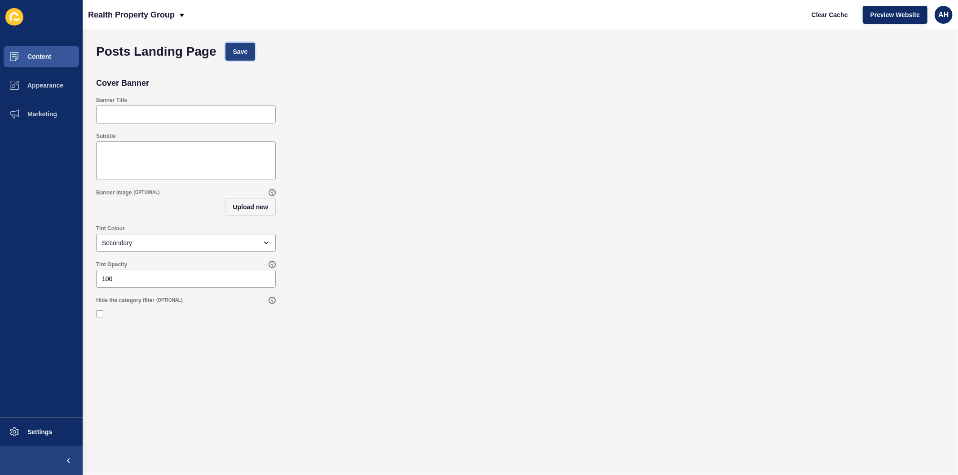
click at [243, 53] on span "Save" at bounding box center [240, 51] width 15 height 9
click at [240, 48] on span "Save" at bounding box center [240, 51] width 15 height 9
click at [820, 16] on span "Clear Cache" at bounding box center [830, 14] width 36 height 9
click at [42, 83] on span "Appearance" at bounding box center [31, 85] width 65 height 7
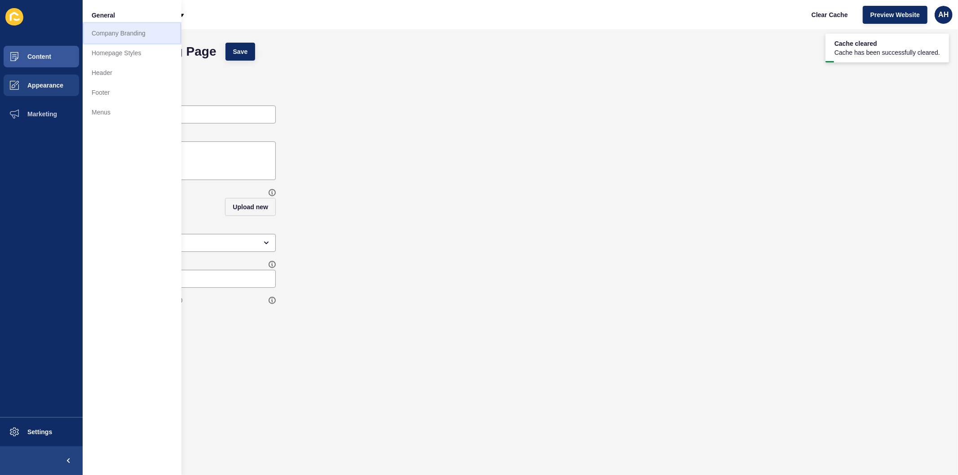
click at [111, 36] on link "Company Branding" at bounding box center [132, 33] width 99 height 20
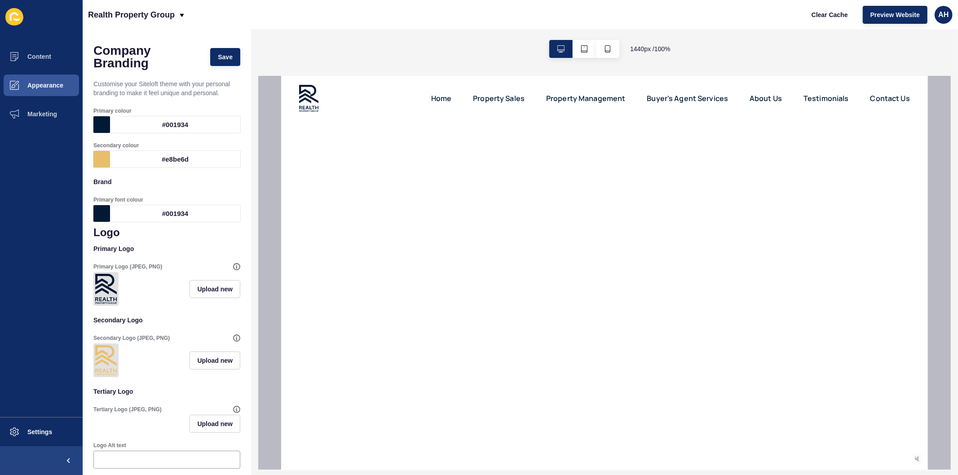
click at [159, 158] on div "#e8be6d" at bounding box center [175, 159] width 130 height 17
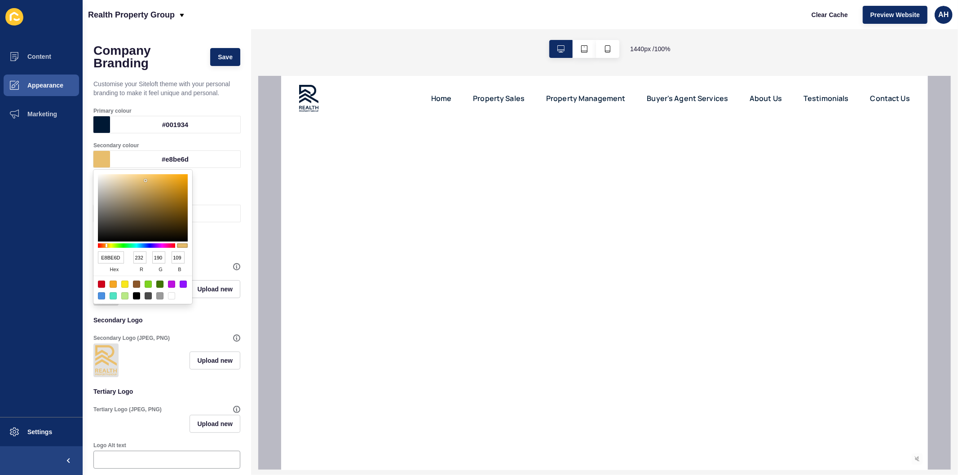
click at [110, 254] on input "E8BE6D" at bounding box center [111, 258] width 26 height 12
click at [146, 124] on div "#001934" at bounding box center [175, 124] width 130 height 17
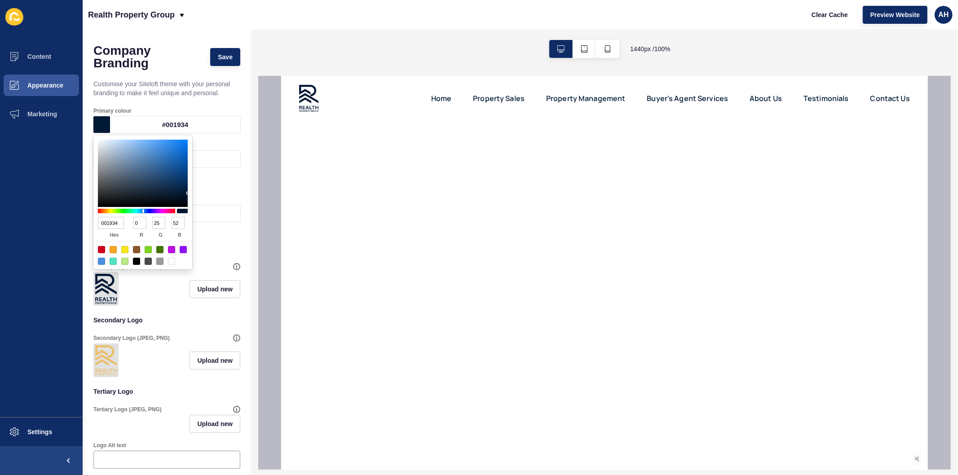
click at [105, 217] on input "001934" at bounding box center [111, 223] width 26 height 12
paste input "E8BE6D"
type input "E8BE6D"
type input "232"
type input "190"
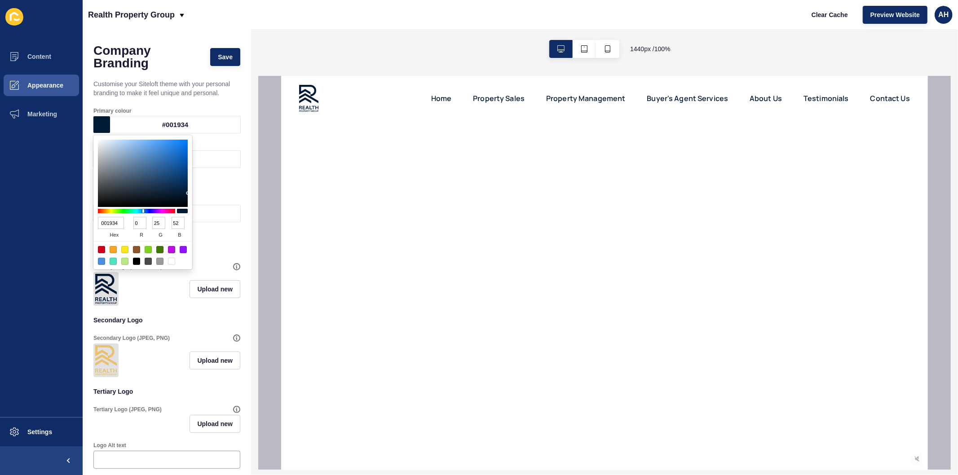
type input "109"
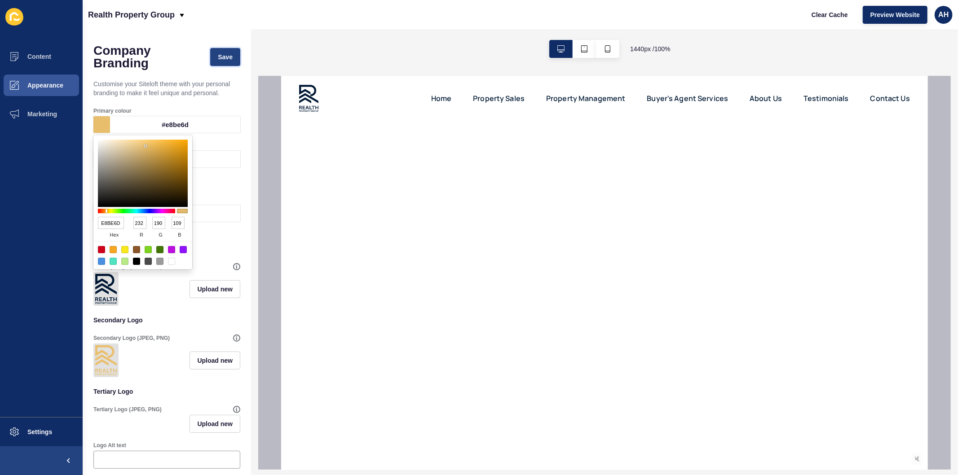
click at [218, 54] on span "Save" at bounding box center [225, 57] width 15 height 9
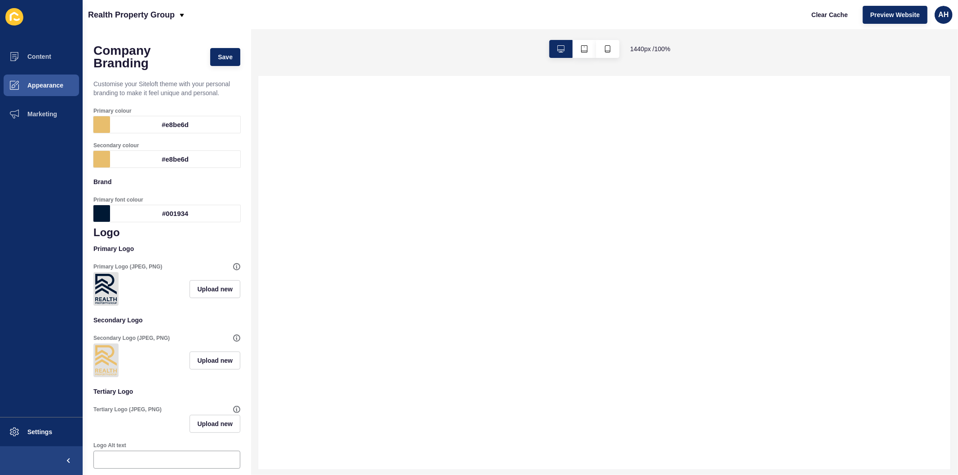
click at [164, 216] on div "#001934" at bounding box center [175, 213] width 130 height 17
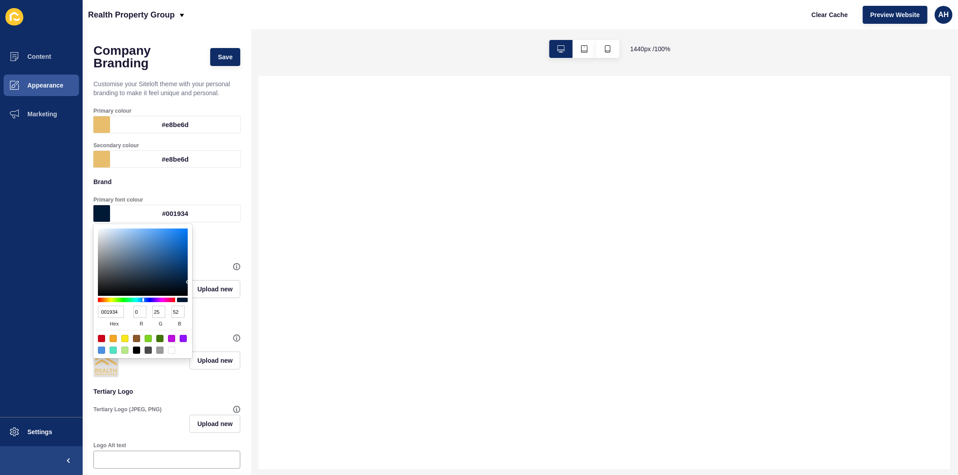
click at [98, 315] on input "001934" at bounding box center [111, 312] width 26 height 12
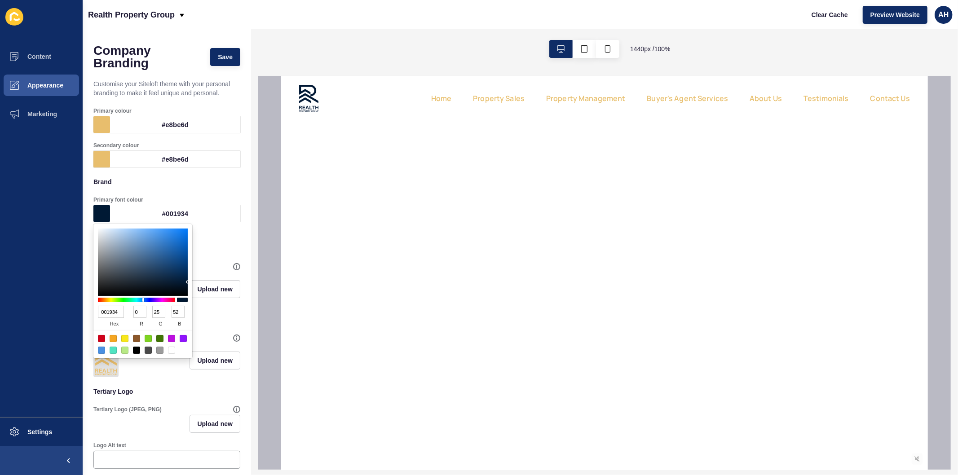
click at [173, 158] on div "#e8be6d" at bounding box center [175, 159] width 130 height 17
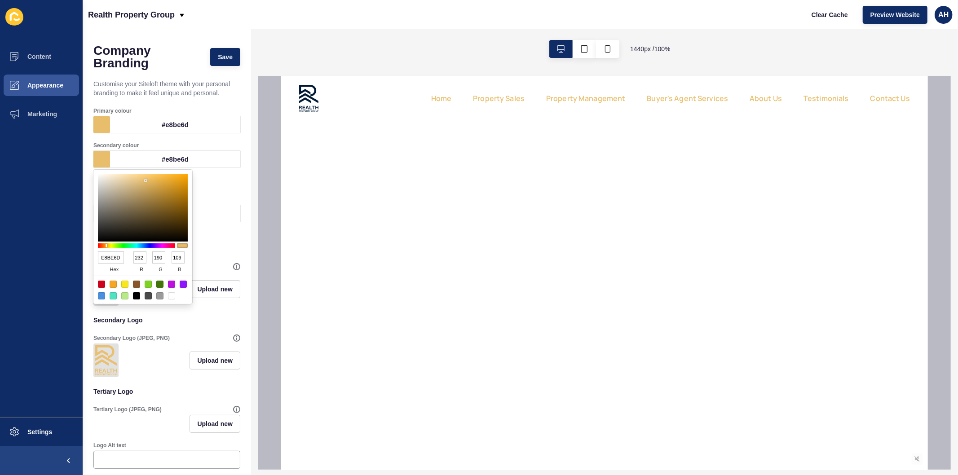
click at [106, 257] on input "E8BE6D" at bounding box center [111, 258] width 26 height 12
paste input "001934"
type input "001934"
type input "0"
type input "25"
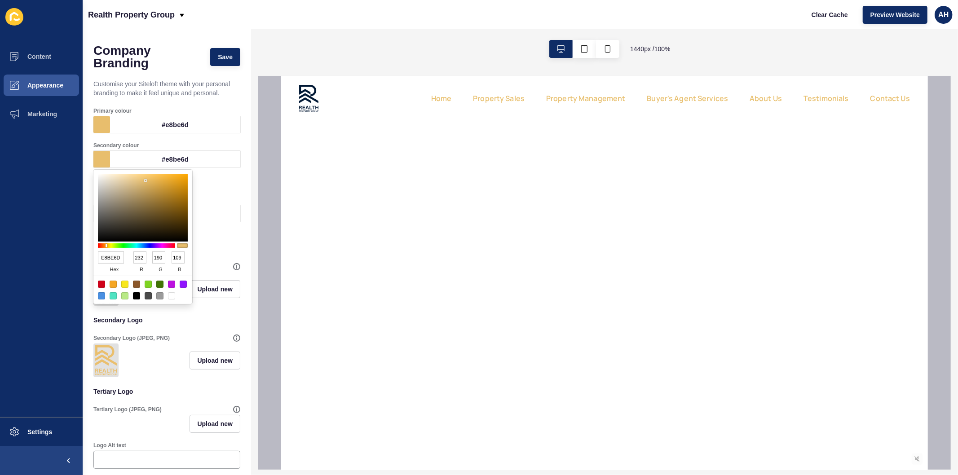
type input "52"
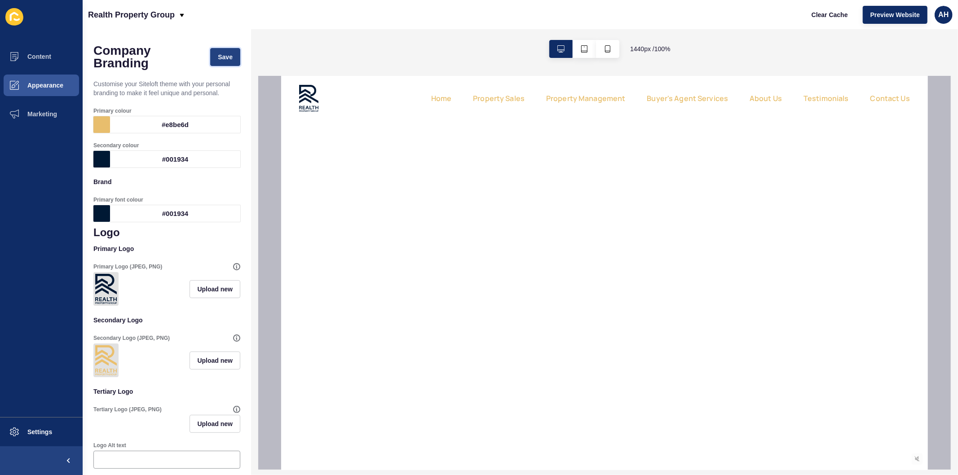
click at [221, 58] on span "Save" at bounding box center [225, 57] width 15 height 9
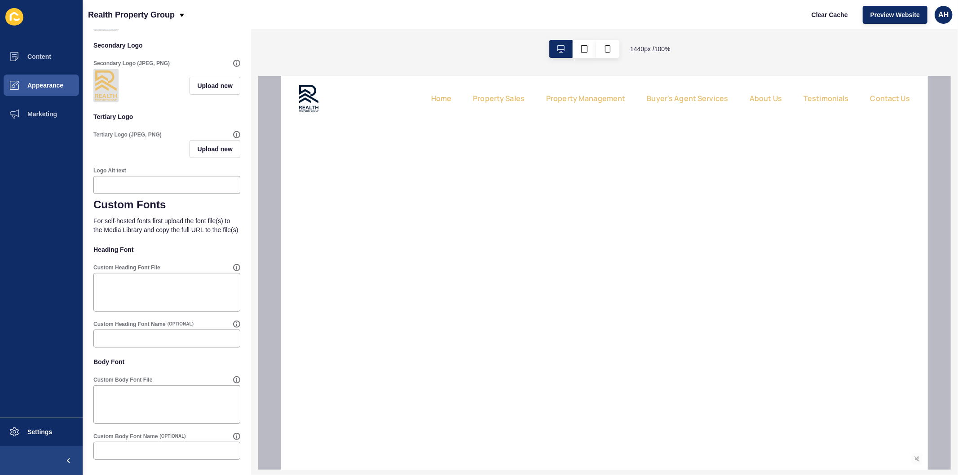
scroll to position [49, 0]
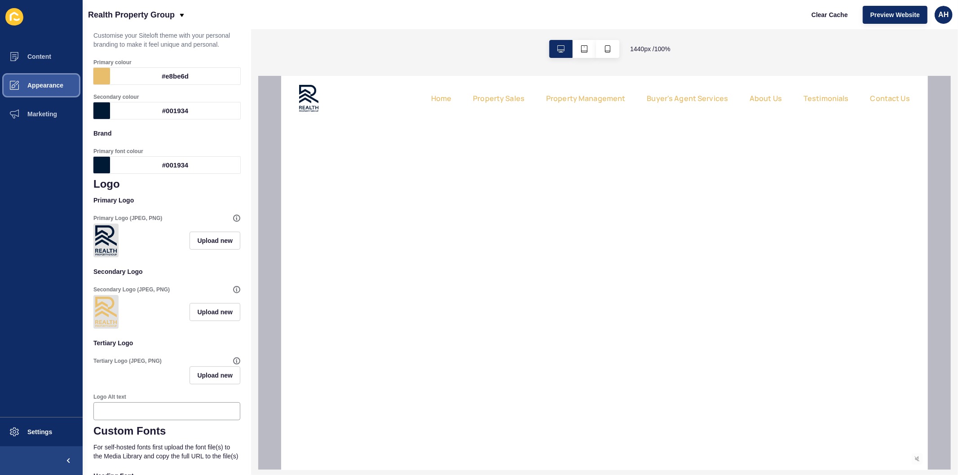
click at [56, 83] on span "Appearance" at bounding box center [31, 85] width 65 height 7
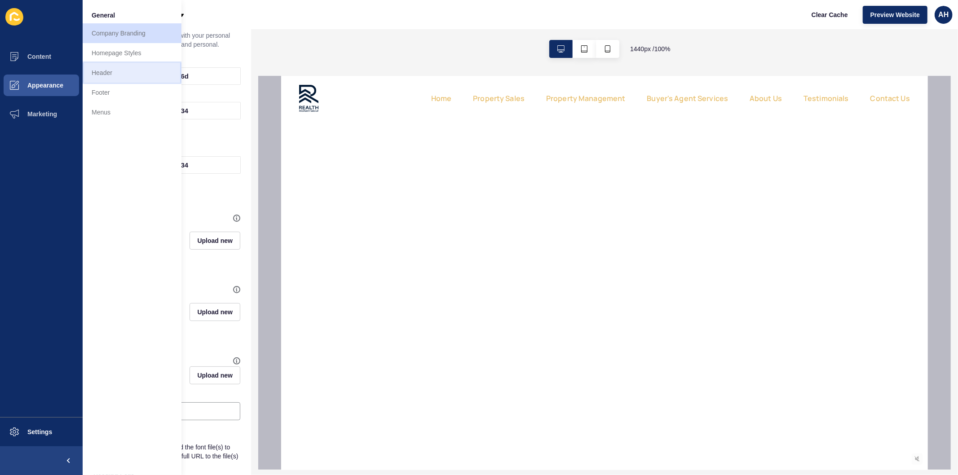
click at [115, 71] on link "Header" at bounding box center [132, 73] width 99 height 20
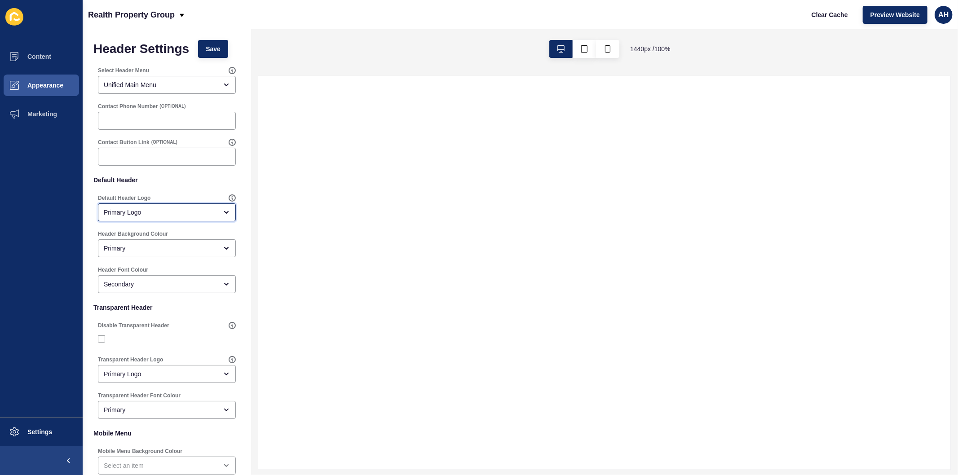
click at [158, 214] on div "Primary Logo" at bounding box center [161, 212] width 114 height 9
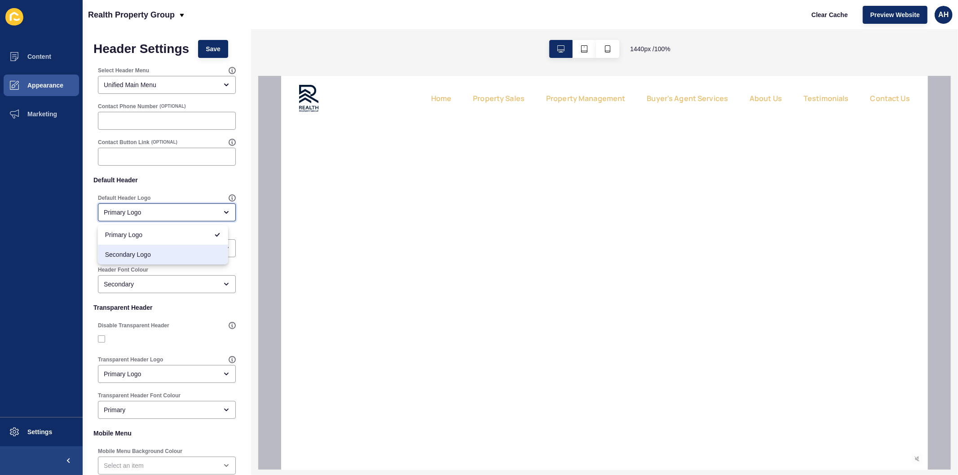
click at [154, 254] on span "Secondary Logo" at bounding box center [163, 254] width 116 height 9
type input "Secondary Logo"
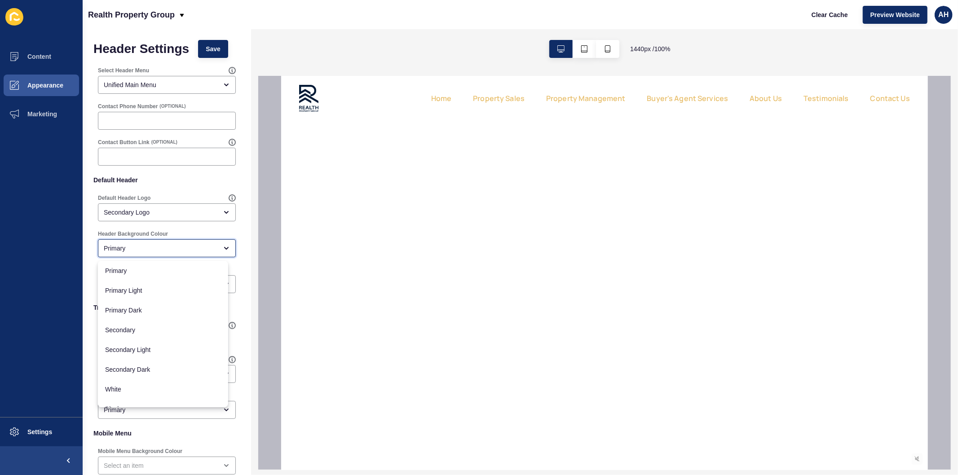
click at [154, 250] on div "Primary" at bounding box center [161, 248] width 114 height 9
click at [146, 385] on span "White" at bounding box center [163, 389] width 116 height 9
type input "White"
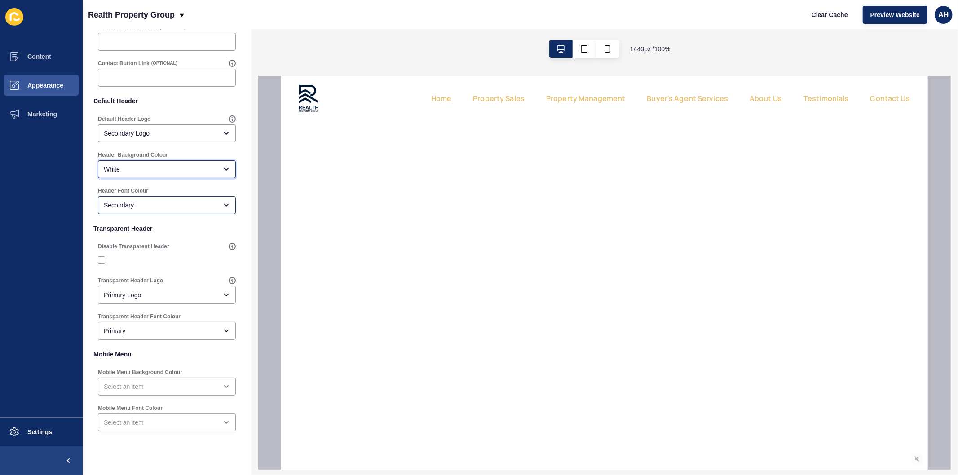
scroll to position [95, 0]
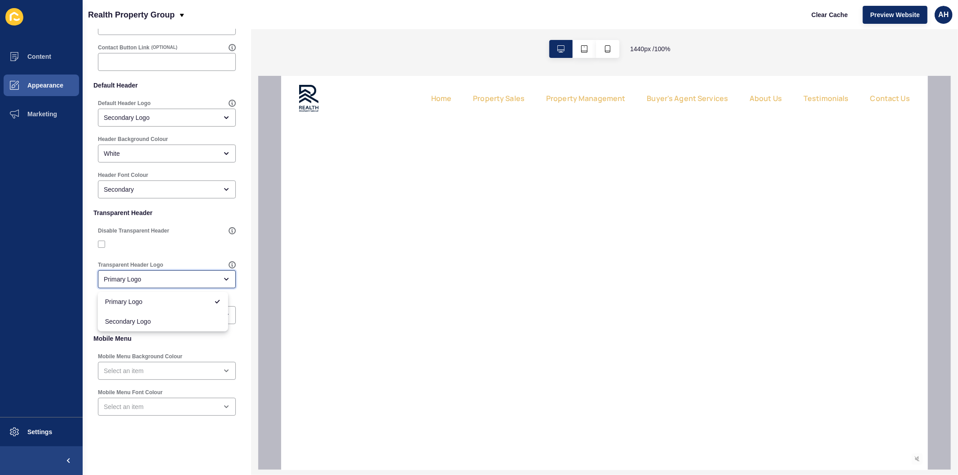
click at [169, 282] on div "Primary Logo" at bounding box center [161, 279] width 114 height 9
click at [154, 324] on span "Secondary Logo" at bounding box center [163, 321] width 116 height 9
type input "Secondary Logo"
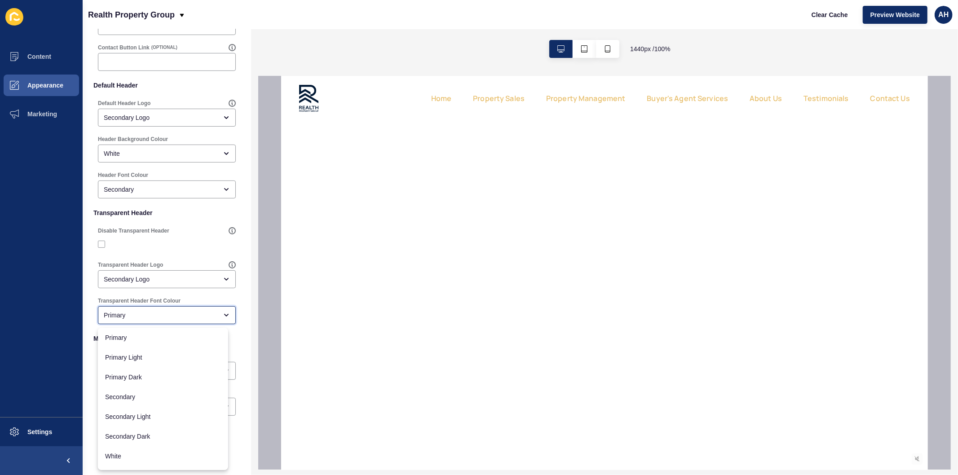
click at [155, 312] on div "Primary" at bounding box center [161, 315] width 114 height 9
click at [148, 391] on div "Secondary" at bounding box center [163, 397] width 130 height 20
type input "Secondary"
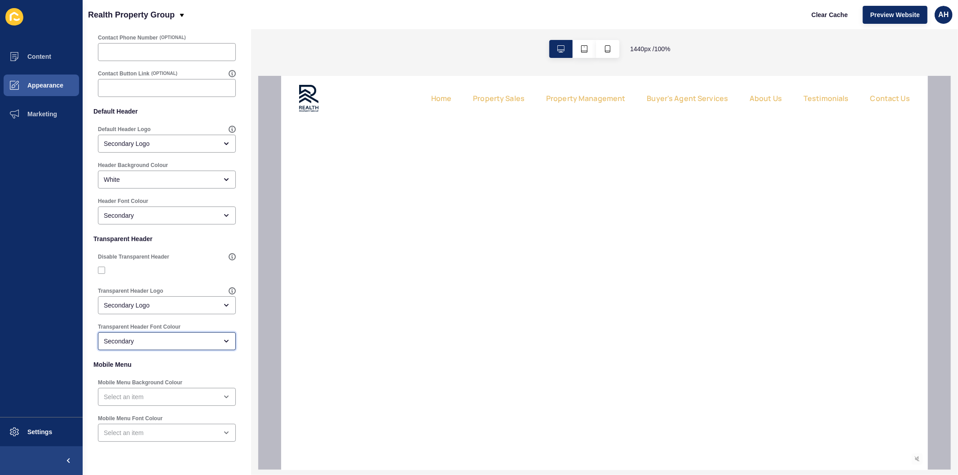
scroll to position [0, 0]
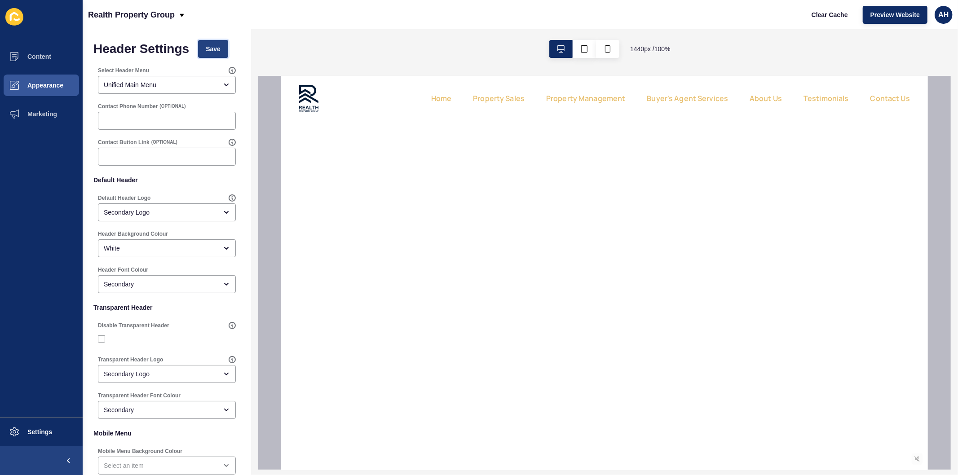
click at [215, 49] on span "Save" at bounding box center [213, 48] width 15 height 9
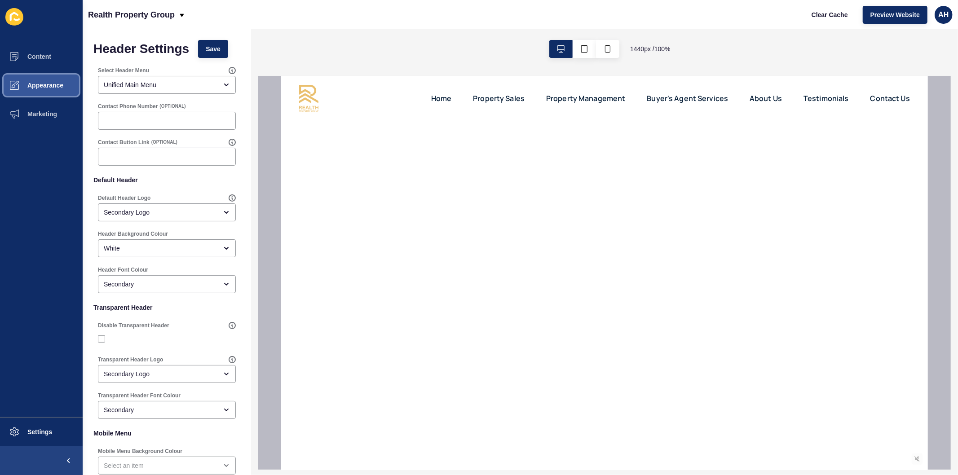
click at [46, 73] on button "Appearance" at bounding box center [41, 85] width 83 height 29
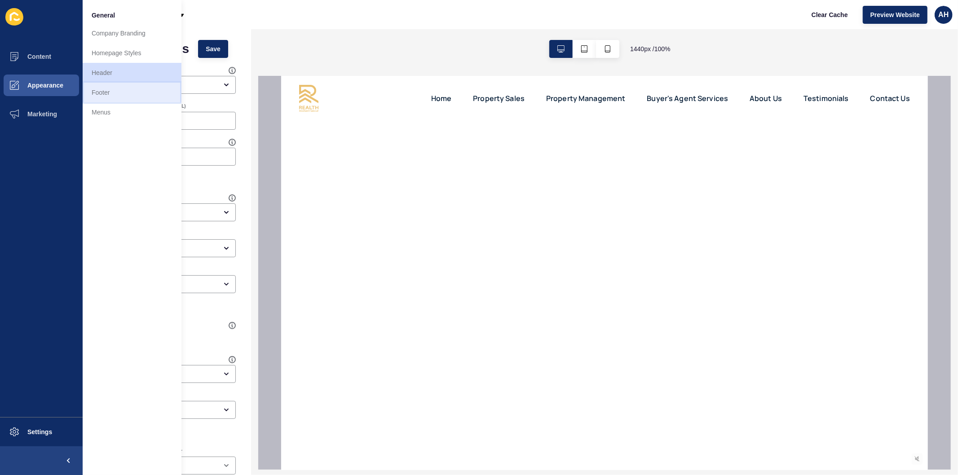
click at [106, 91] on link "Footer" at bounding box center [132, 93] width 99 height 20
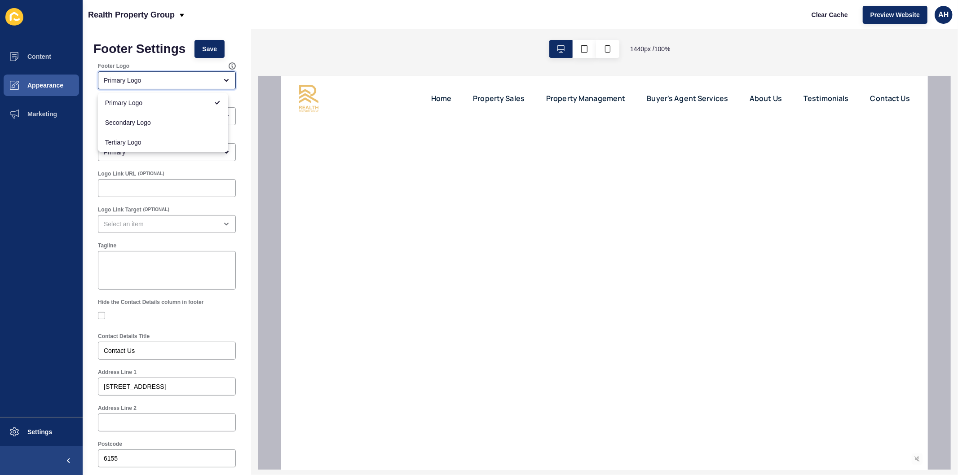
click at [139, 78] on div "Primary Logo" at bounding box center [161, 80] width 114 height 9
click at [46, 226] on ul "Content Appearance Marketing" at bounding box center [41, 229] width 83 height 375
click at [162, 113] on div "Secondary" at bounding box center [161, 116] width 114 height 9
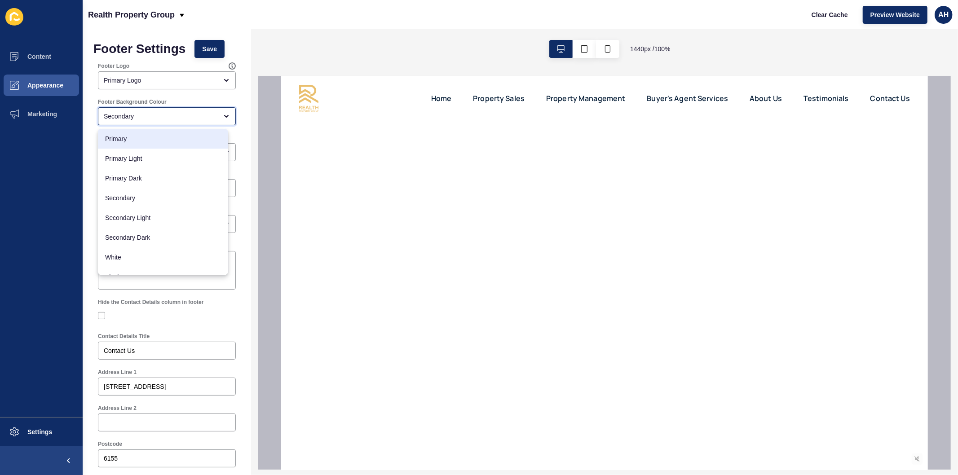
click at [160, 137] on span "Primary" at bounding box center [163, 138] width 116 height 9
type input "Primary"
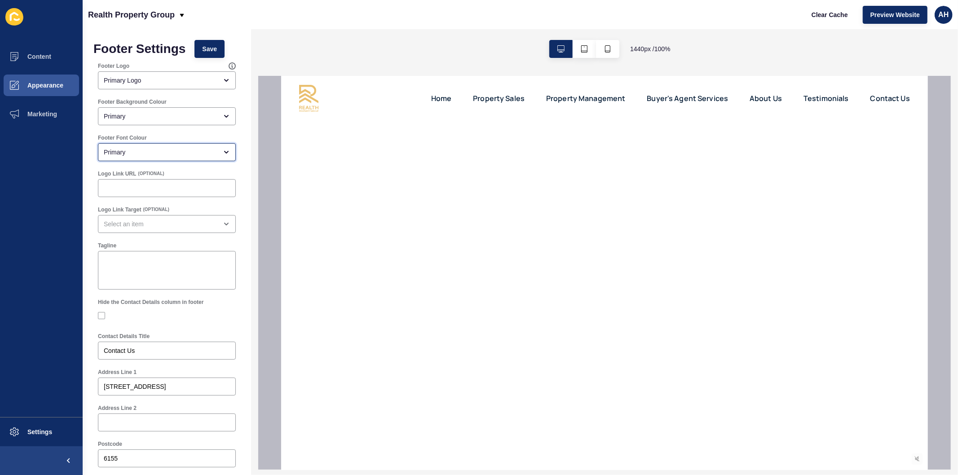
click at [160, 148] on div "Primary" at bounding box center [161, 152] width 114 height 9
click at [141, 236] on span "Secondary" at bounding box center [163, 234] width 116 height 9
type input "Secondary"
click at [206, 53] on span "Save" at bounding box center [209, 48] width 15 height 9
click at [39, 79] on button "Appearance" at bounding box center [41, 85] width 83 height 29
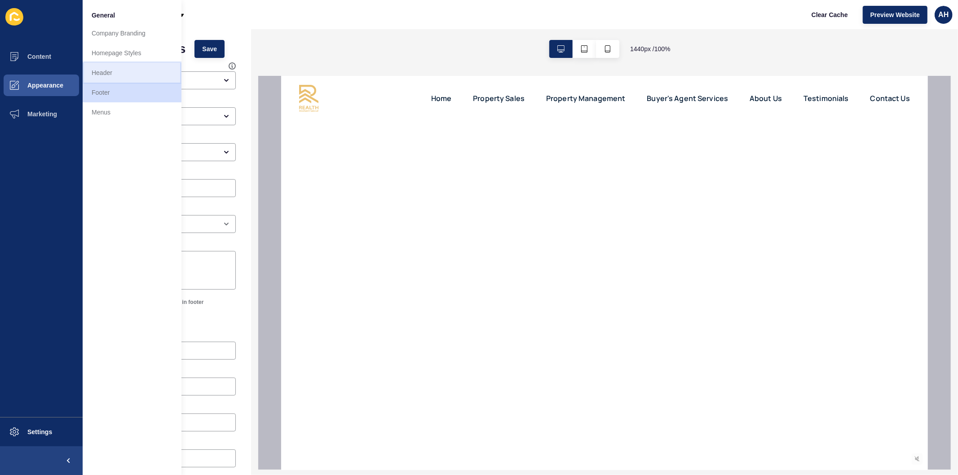
click at [105, 71] on link "Header" at bounding box center [132, 73] width 99 height 20
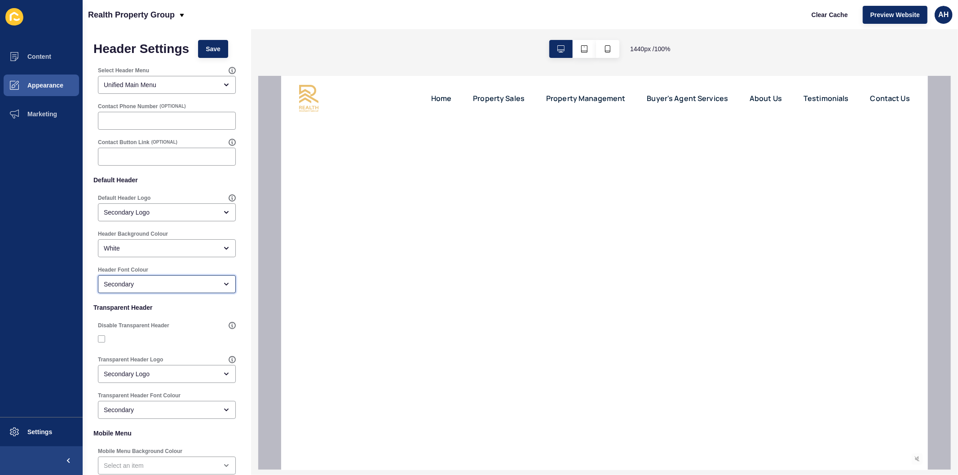
click at [178, 285] on div "Secondary" at bounding box center [161, 284] width 114 height 9
click at [174, 302] on span "Primary" at bounding box center [163, 306] width 116 height 9
type input "Primary"
click at [210, 48] on span "Save" at bounding box center [213, 48] width 15 height 9
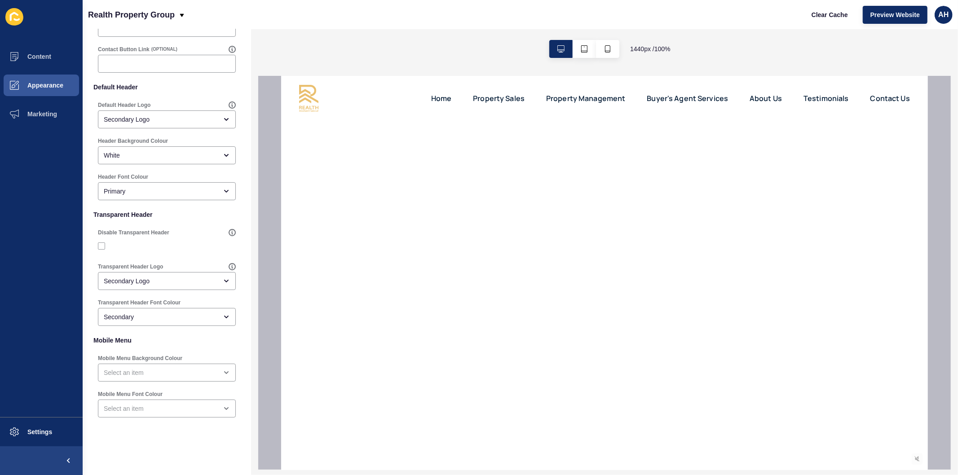
scroll to position [95, 0]
click at [154, 316] on div "Secondary" at bounding box center [161, 315] width 114 height 9
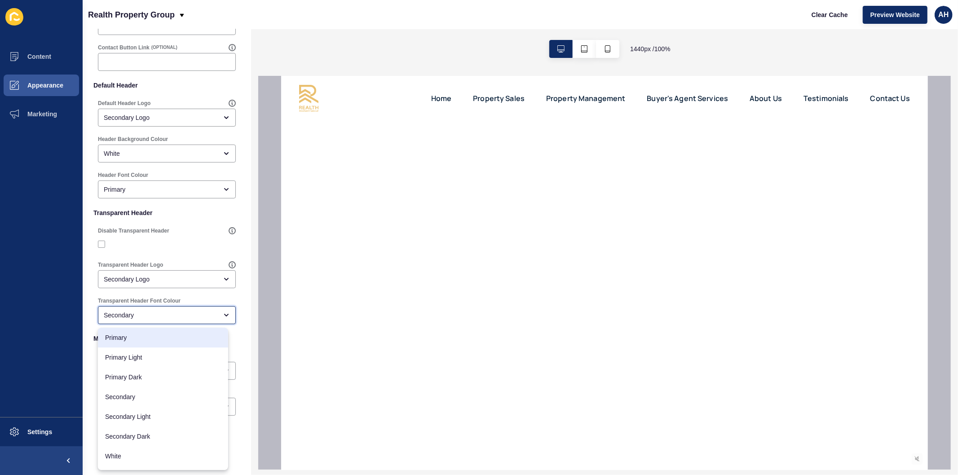
click at [147, 338] on span "Primary" at bounding box center [163, 337] width 116 height 9
type input "Primary"
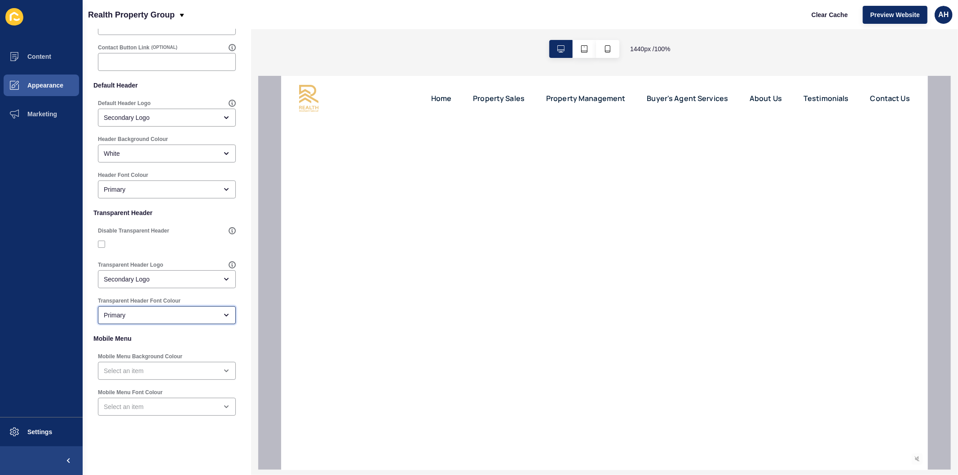
scroll to position [0, 0]
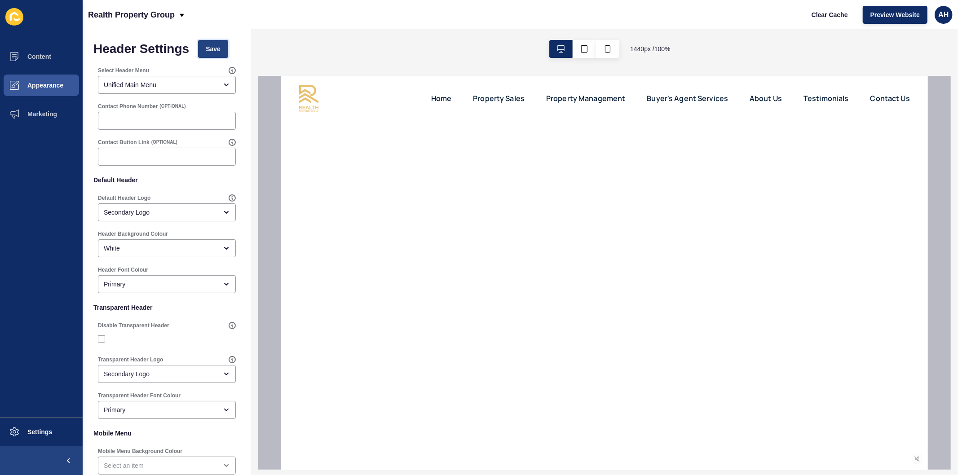
click at [208, 50] on span "Save" at bounding box center [213, 48] width 15 height 9
